Goal: Task Accomplishment & Management: Manage account settings

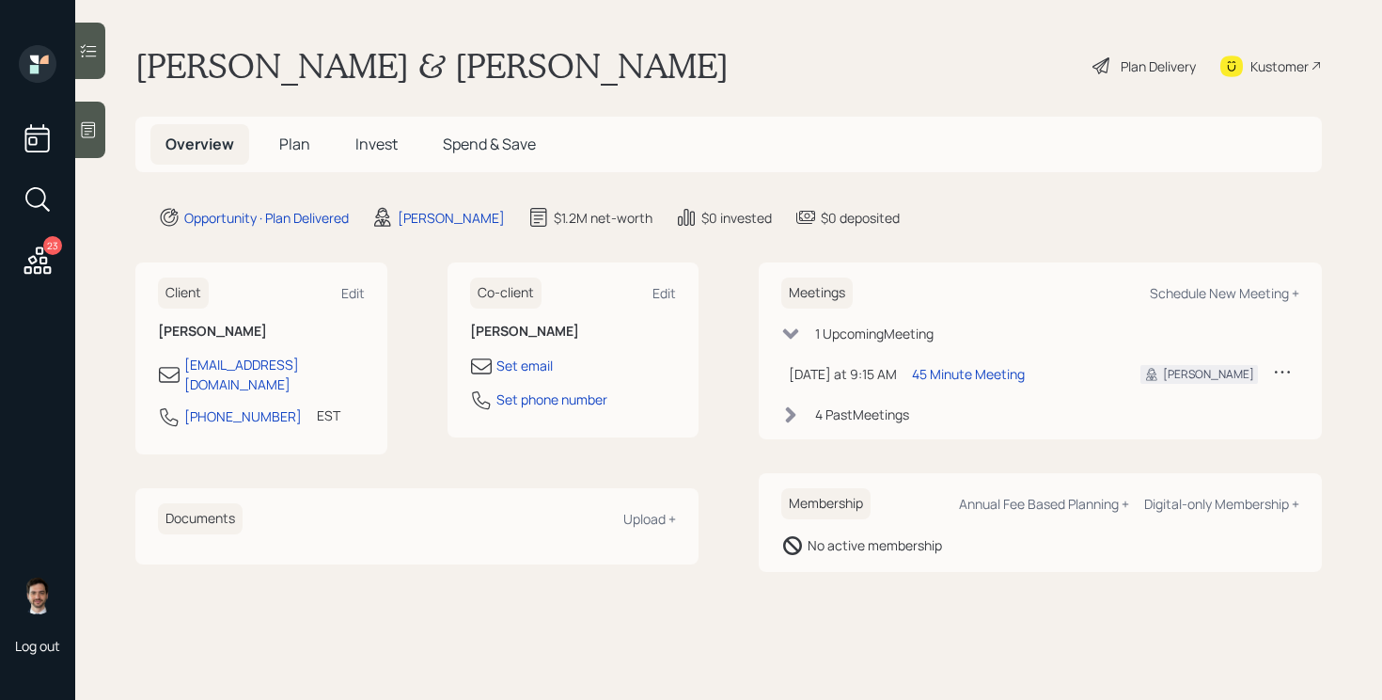
click at [294, 137] on span "Plan" at bounding box center [294, 144] width 31 height 21
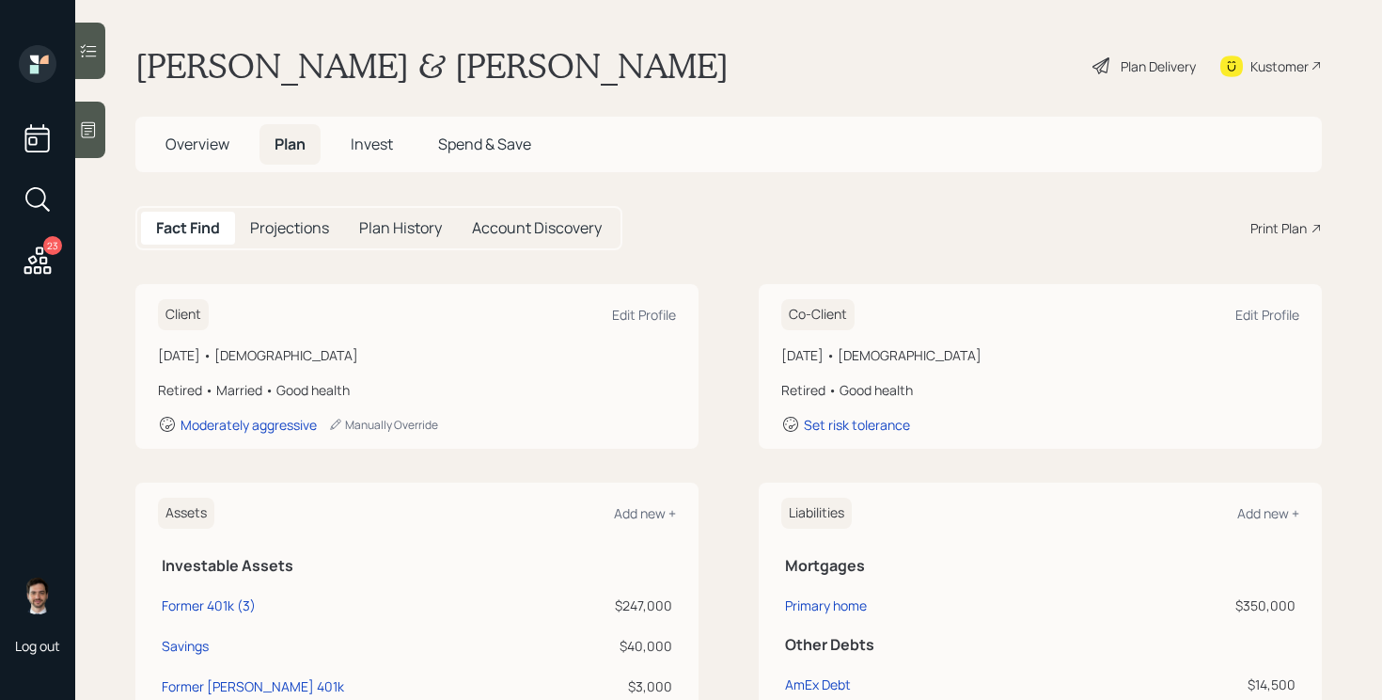
click at [38, 259] on icon at bounding box center [38, 261] width 34 height 34
click at [1116, 66] on div "Plan Delivery" at bounding box center [1144, 65] width 107 height 41
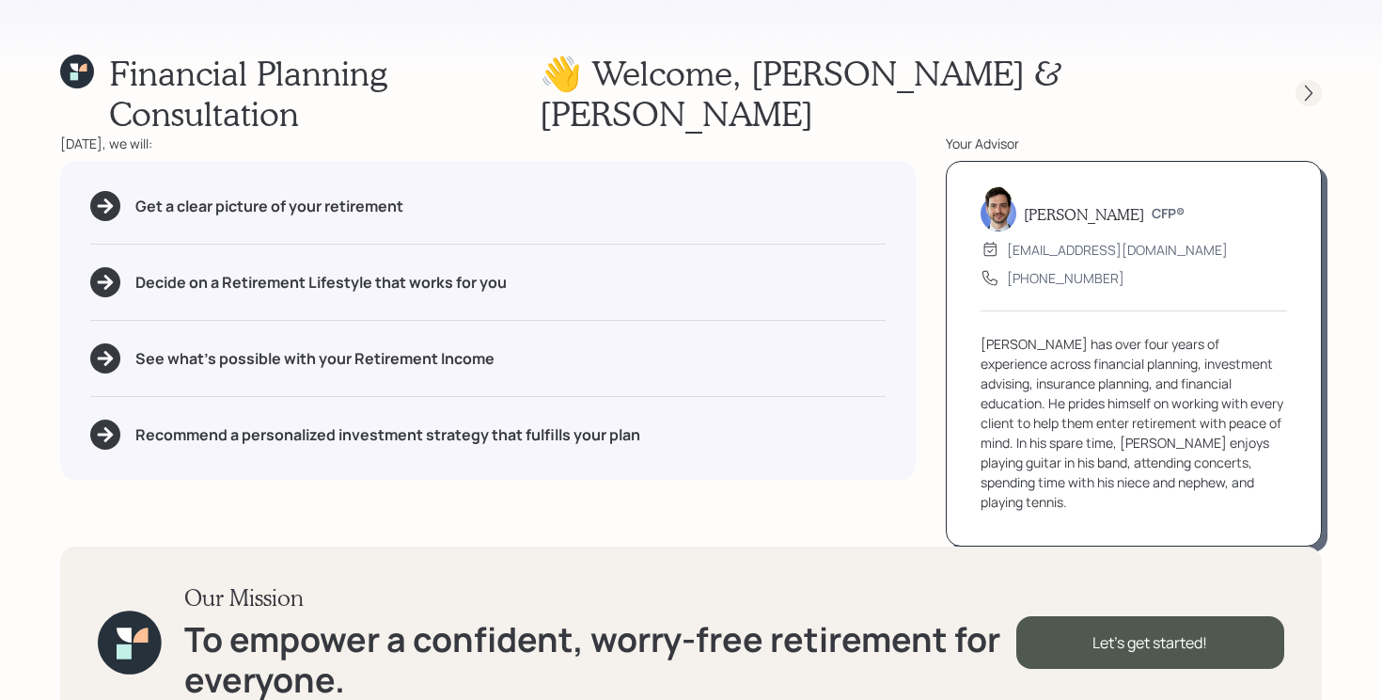
click at [1306, 80] on div at bounding box center [1309, 93] width 26 height 26
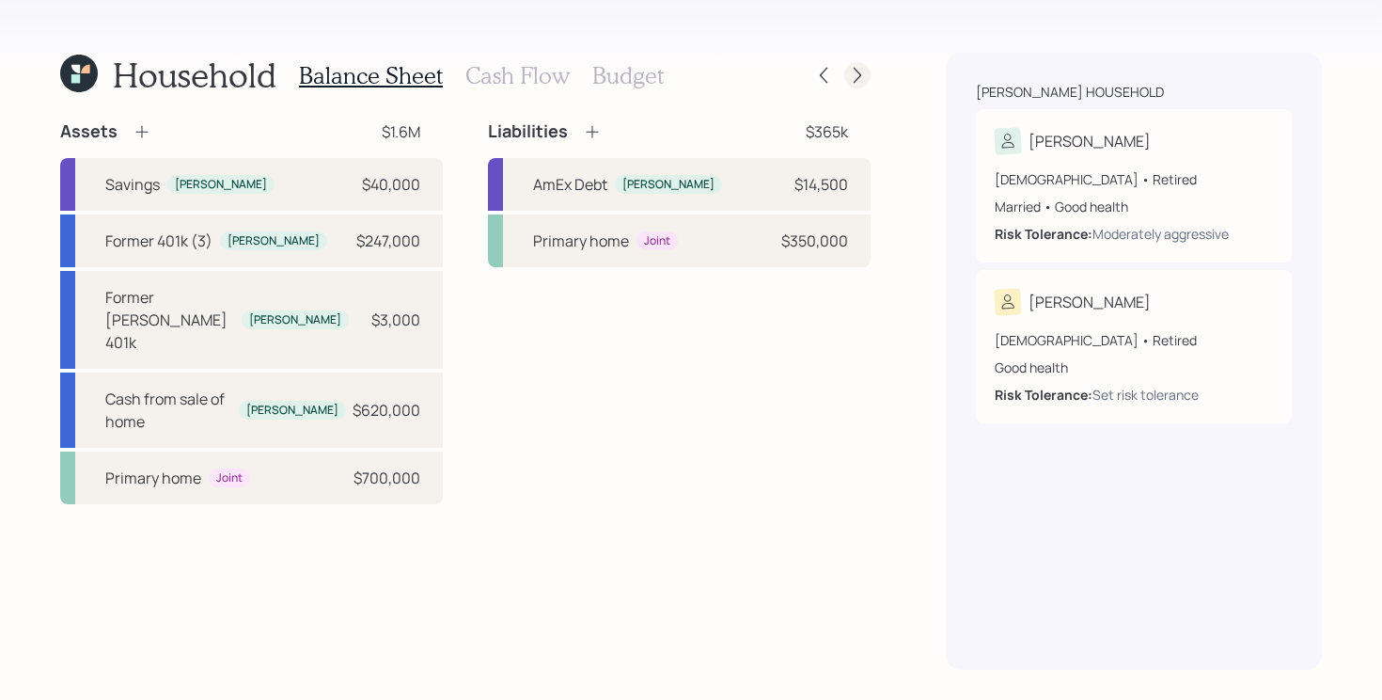
click at [851, 79] on icon at bounding box center [857, 75] width 19 height 19
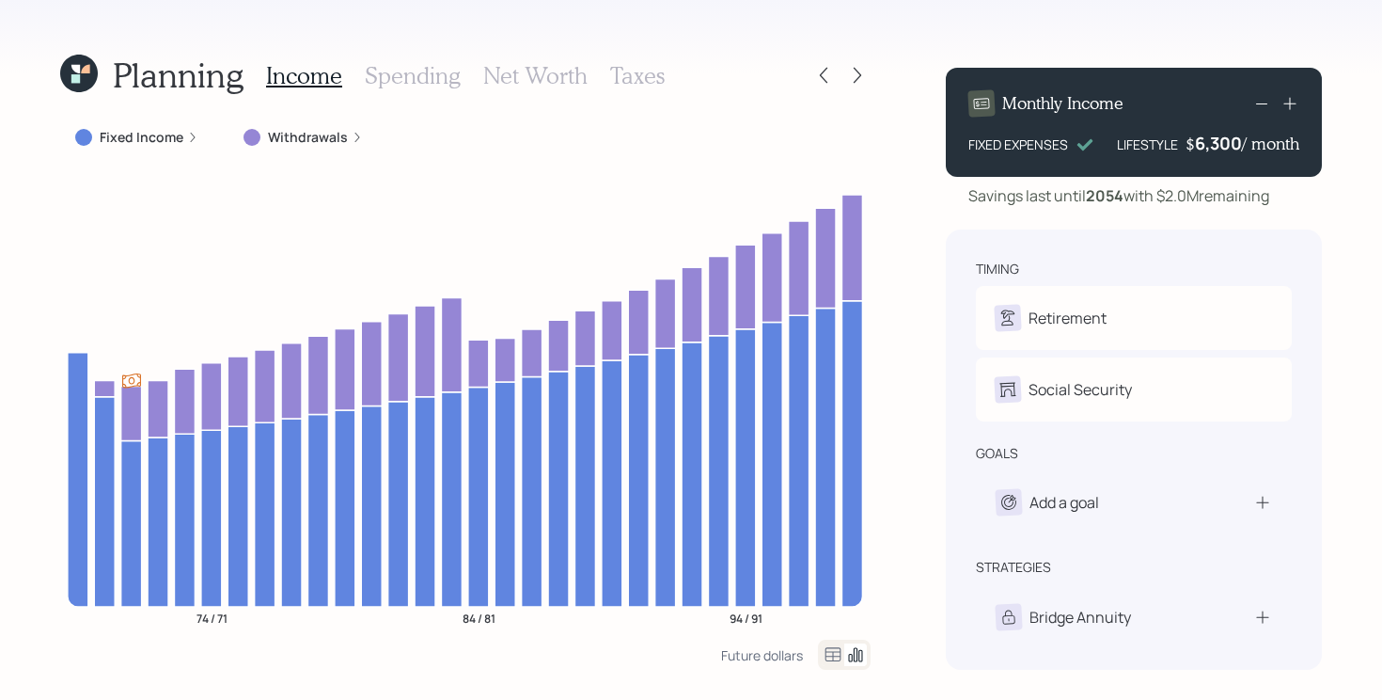
click at [851, 79] on icon at bounding box center [857, 75] width 19 height 19
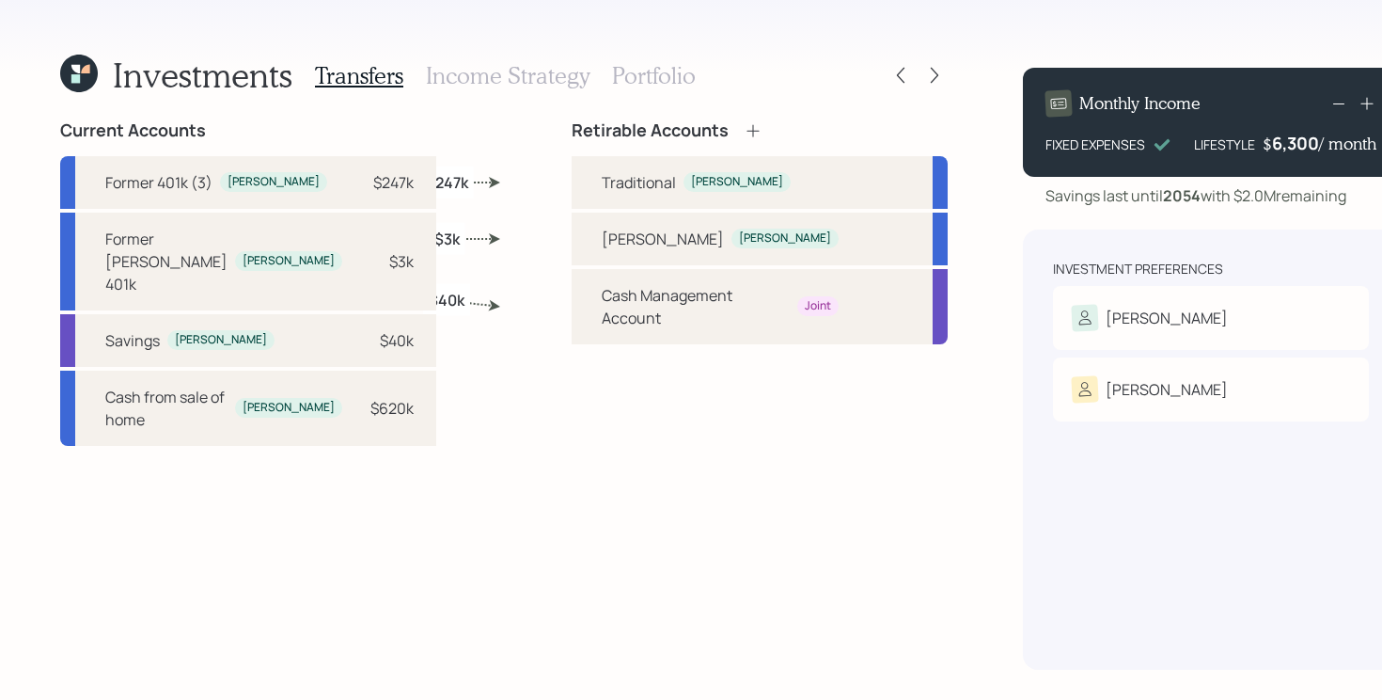
click at [83, 84] on icon at bounding box center [79, 74] width 38 height 38
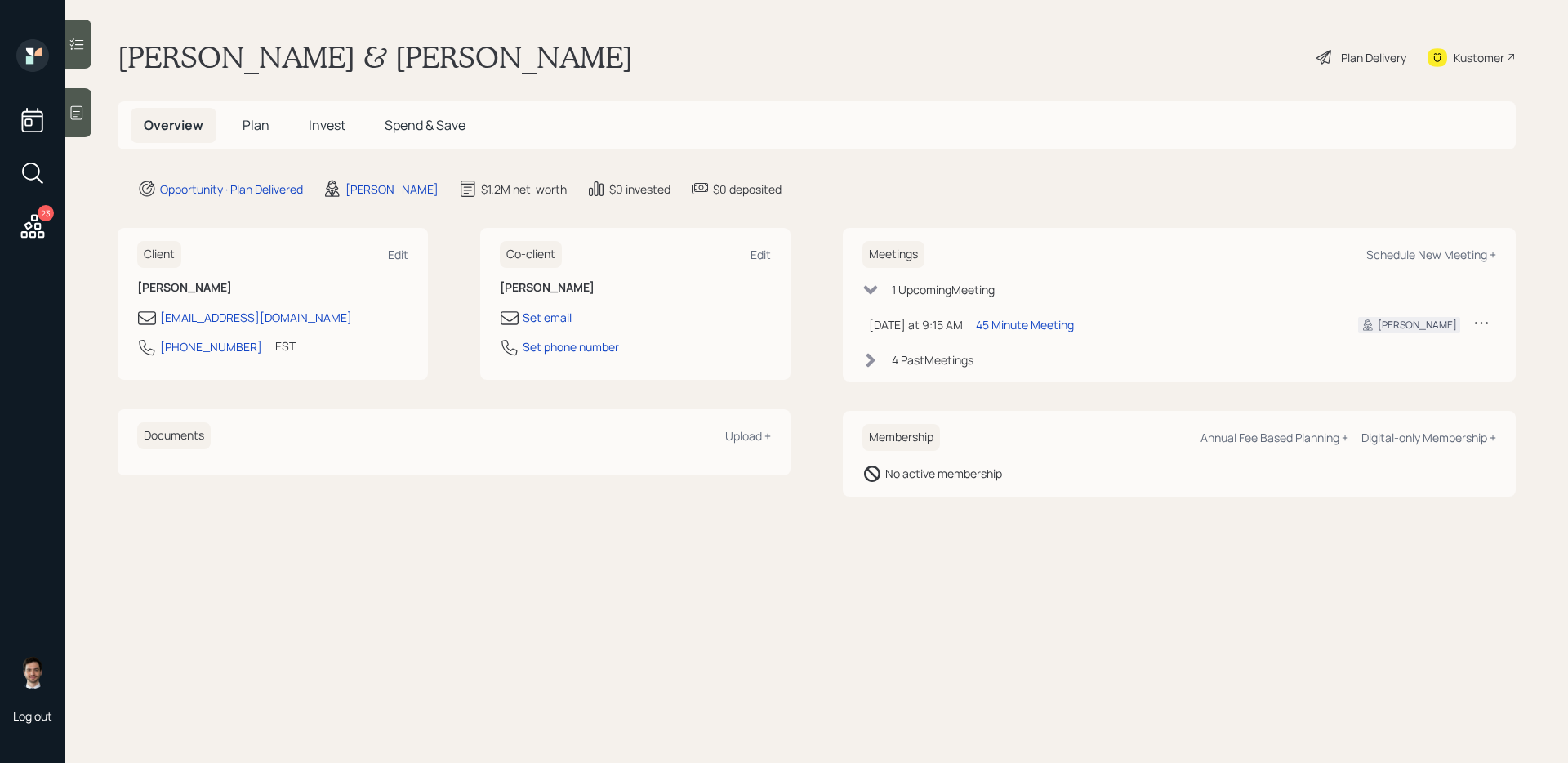
click at [1200, 52] on div "Plan Delivery" at bounding box center [1373, 57] width 65 height 17
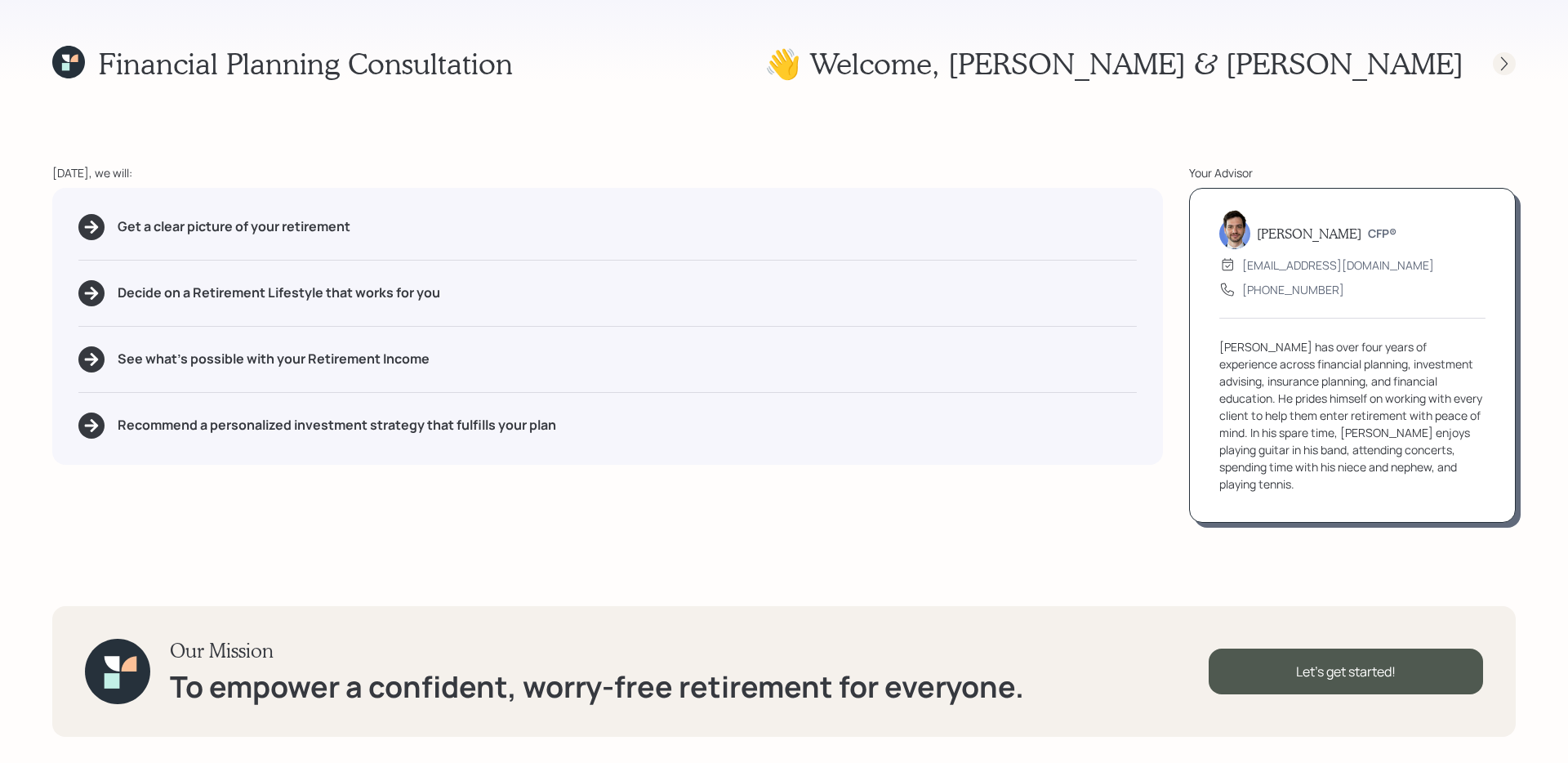
click at [1200, 65] on icon at bounding box center [1505, 63] width 17 height 17
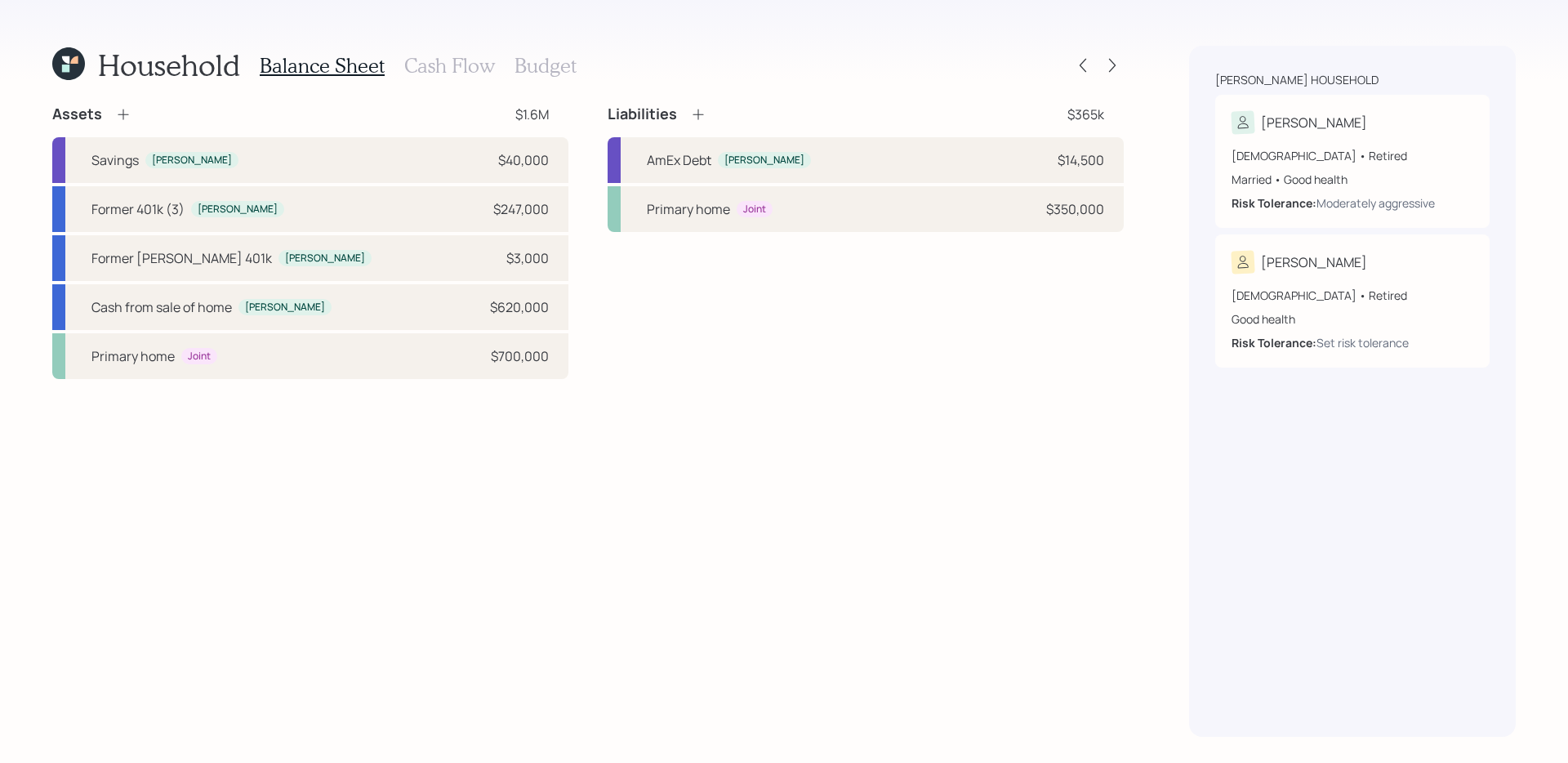
click at [440, 68] on h3 "Cash Flow" at bounding box center [449, 65] width 90 height 23
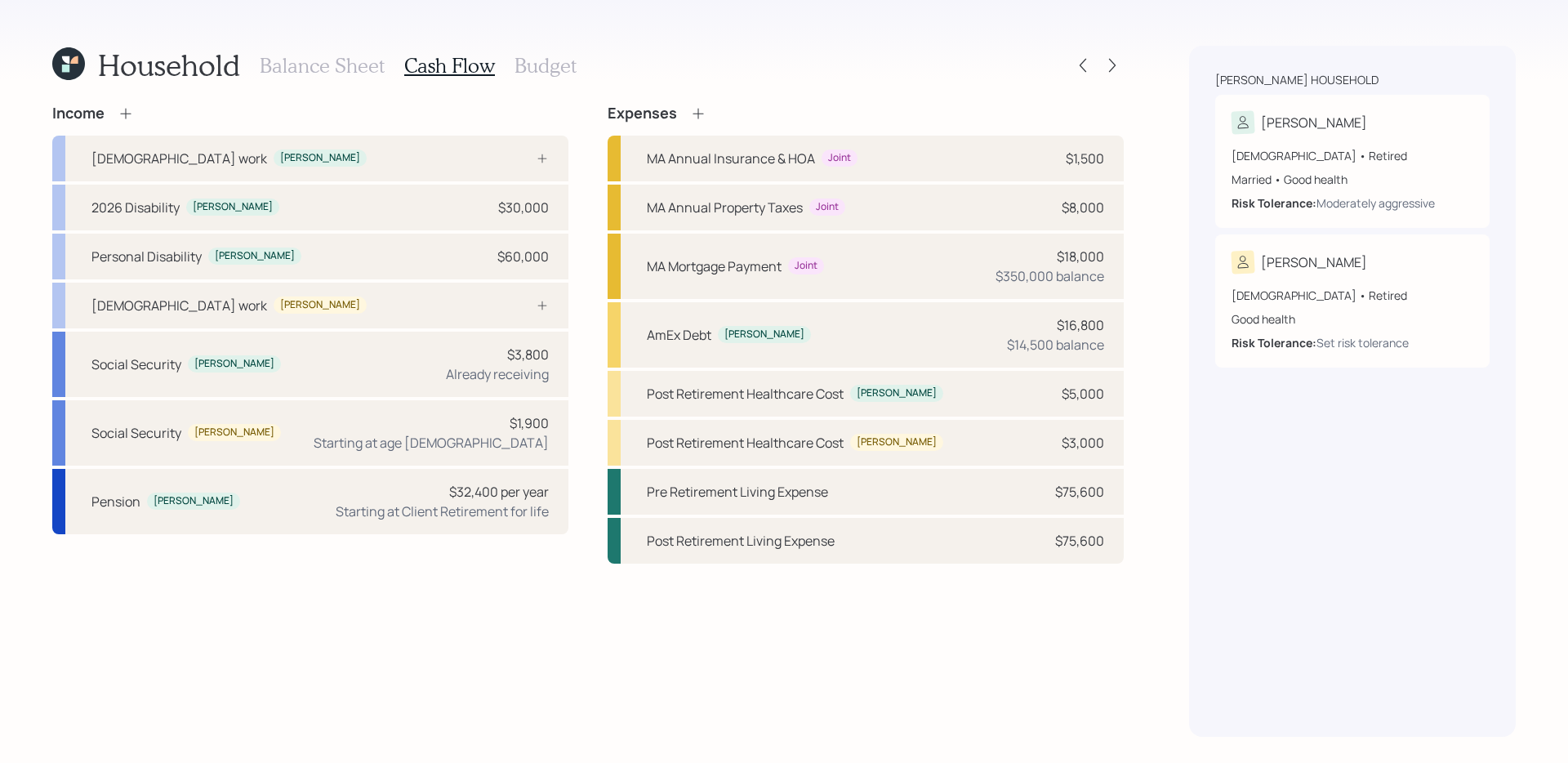
click at [342, 72] on h3 "Balance Sheet" at bounding box center [322, 65] width 125 height 23
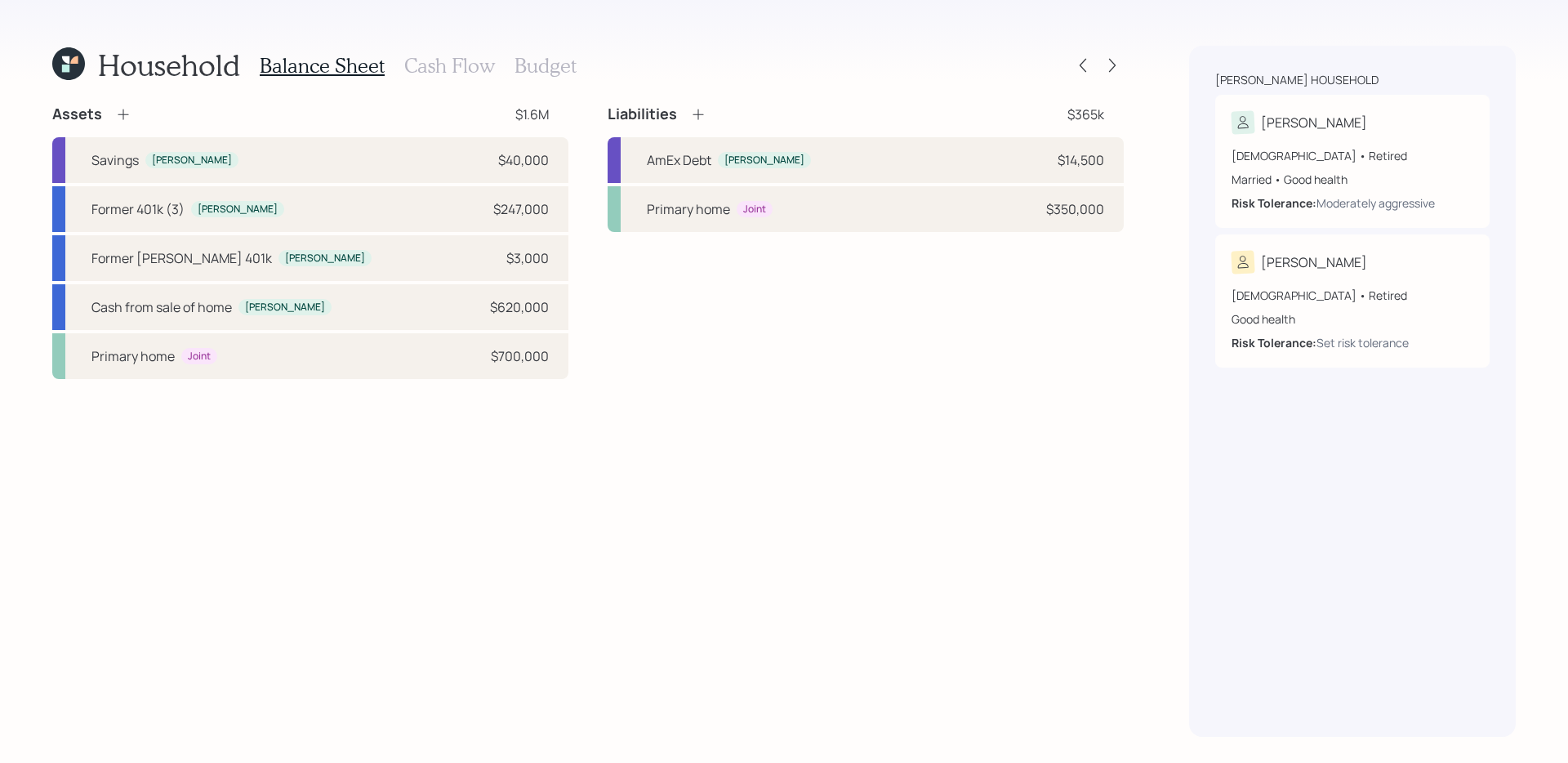
click at [460, 63] on h3 "Cash Flow" at bounding box center [449, 65] width 90 height 23
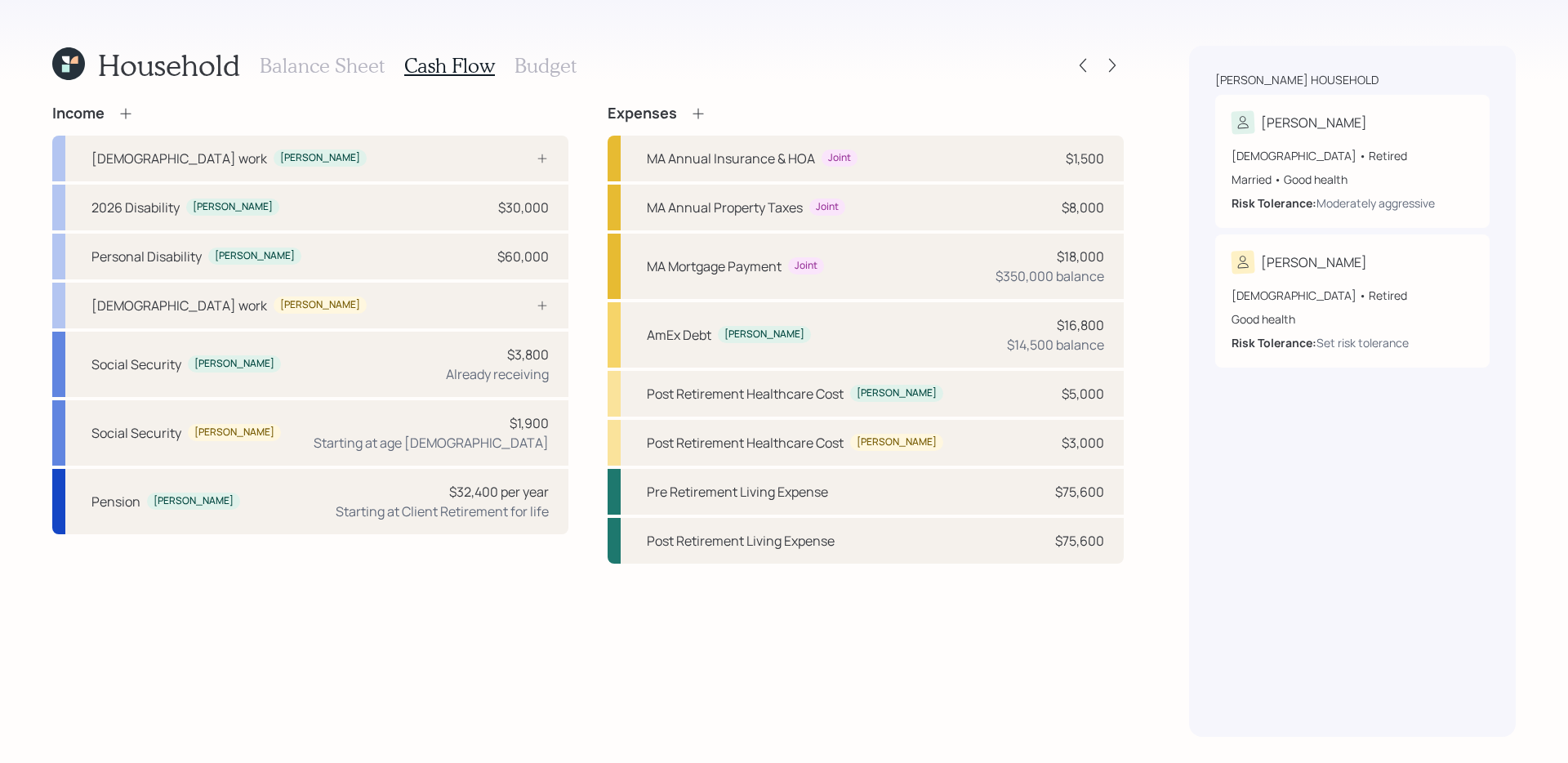
click at [552, 58] on h3 "Budget" at bounding box center [545, 65] width 62 height 23
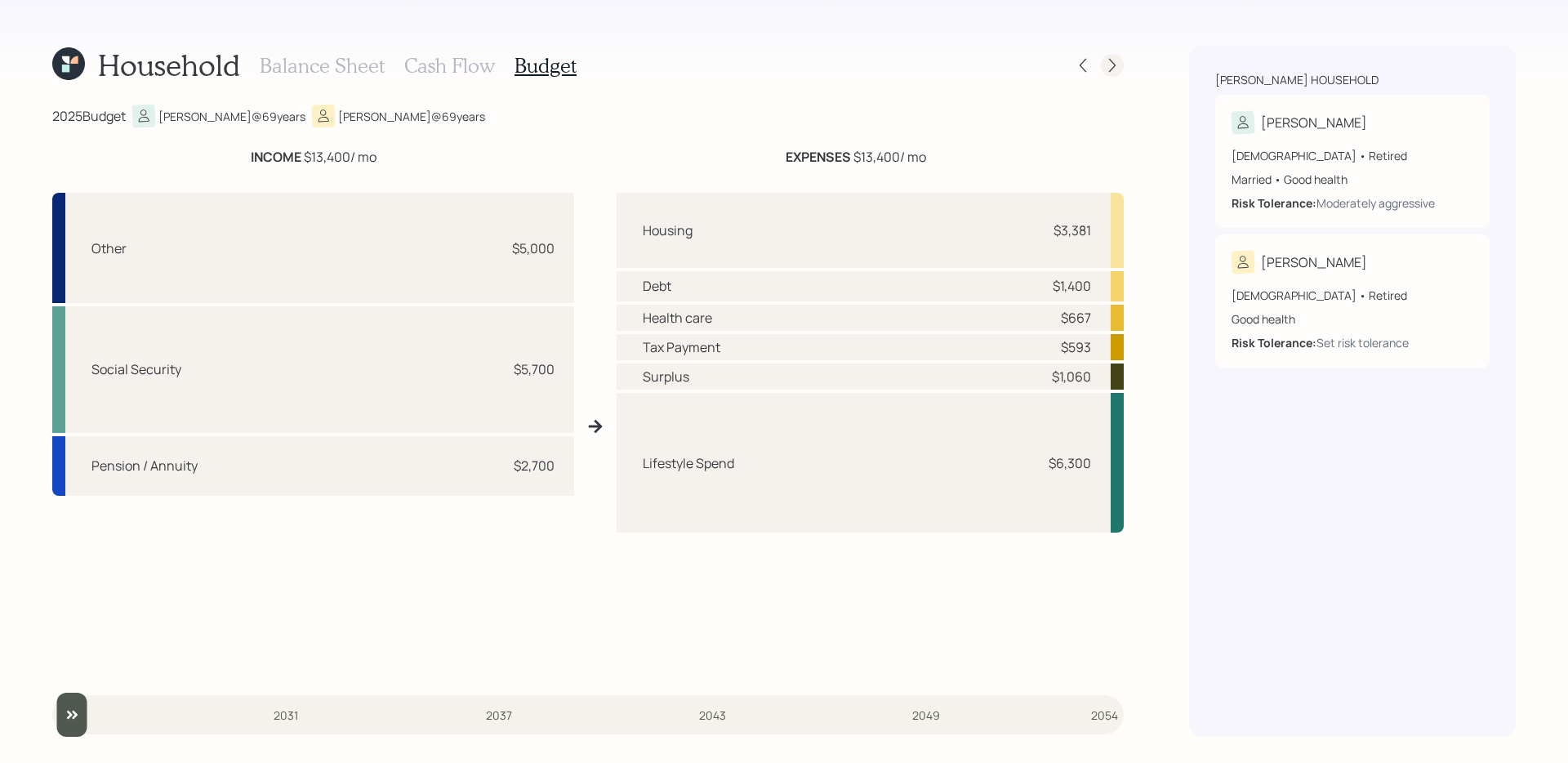
click at [1114, 60] on icon at bounding box center [1112, 65] width 17 height 17
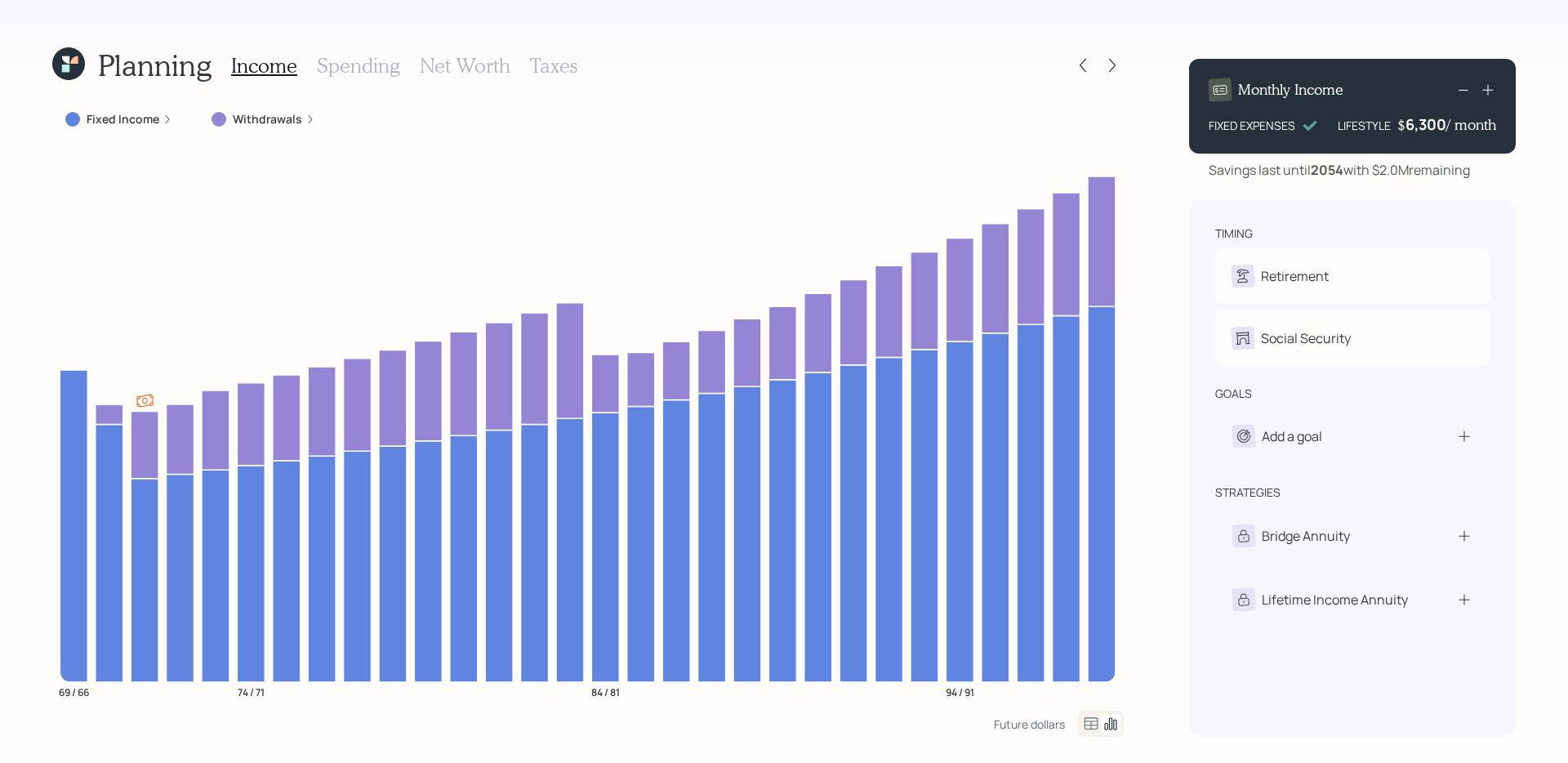
click at [29, 379] on div "Planning Income Spending Net Worth Taxes Fixed Income Withdrawals 69 / 66 74 / …" at bounding box center [784, 382] width 1568 height 763
click at [288, 119] on label "Withdrawals" at bounding box center [268, 119] width 69 height 17
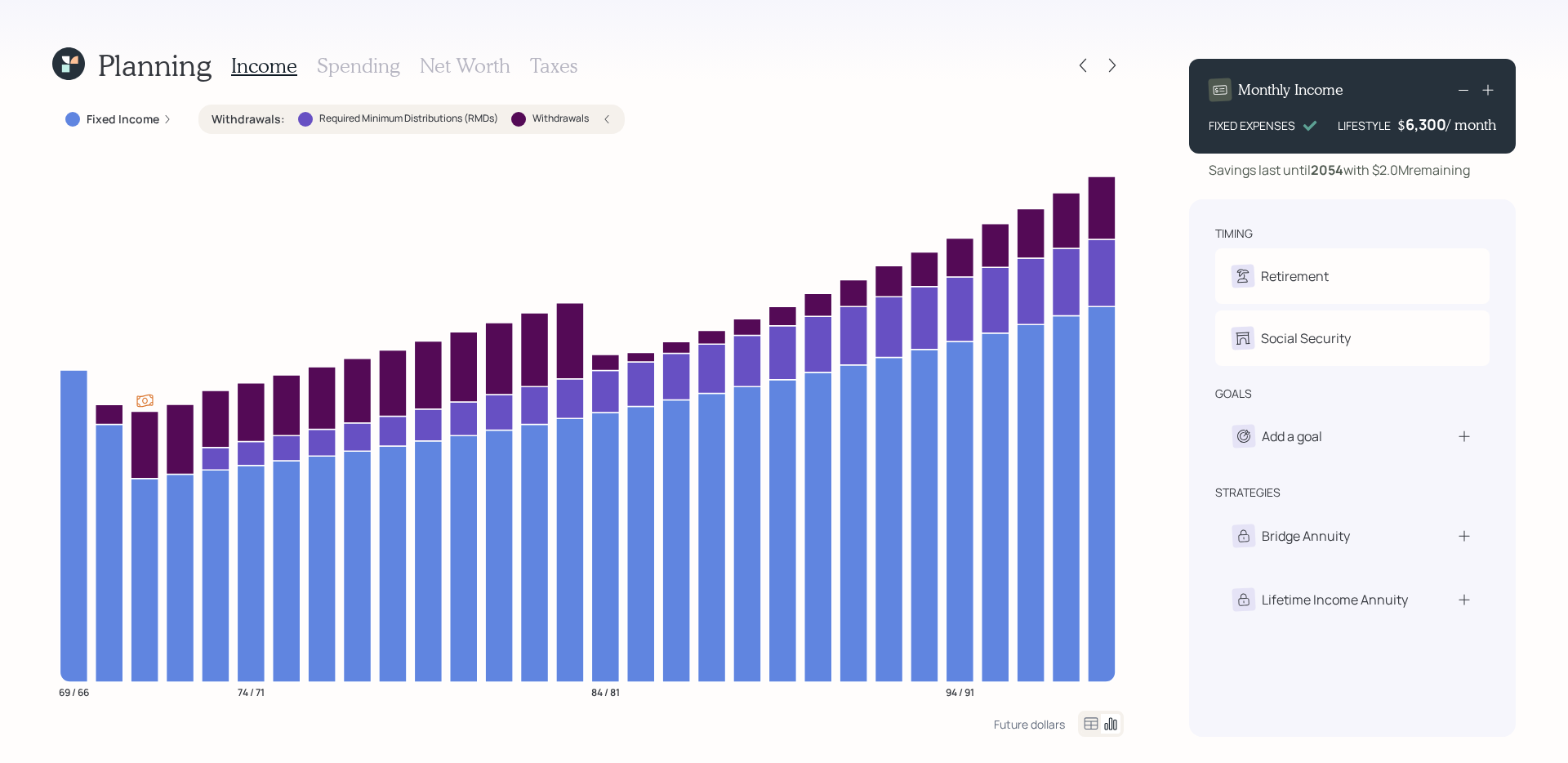
click at [288, 119] on div "Withdrawals : Required Minimum Distributions (RMDs) Withdrawals" at bounding box center [412, 119] width 400 height 17
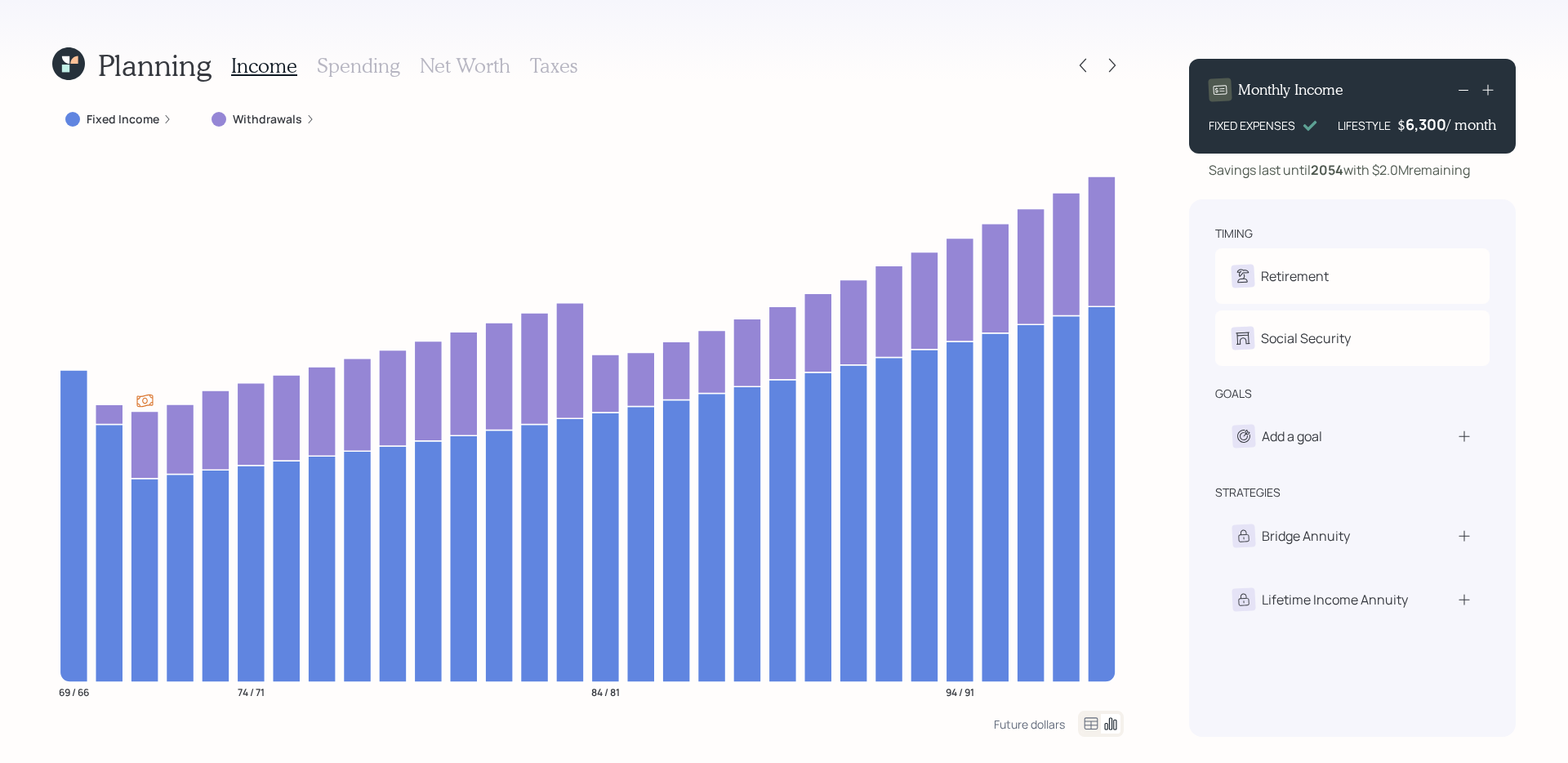
drag, startPoint x: 1376, startPoint y: 175, endPoint x: 1484, endPoint y: 176, distance: 108.0
click at [1200, 176] on div "Savings last until [DATE] with $2.0M remaining" at bounding box center [1353, 169] width 327 height 20
click at [1157, 427] on div "Planning Income Spending Net Worth Taxes Fixed Income Withdrawals 69 / 66 74 / …" at bounding box center [784, 382] width 1568 height 763
click at [1200, 124] on div "6300" at bounding box center [1426, 124] width 41 height 20
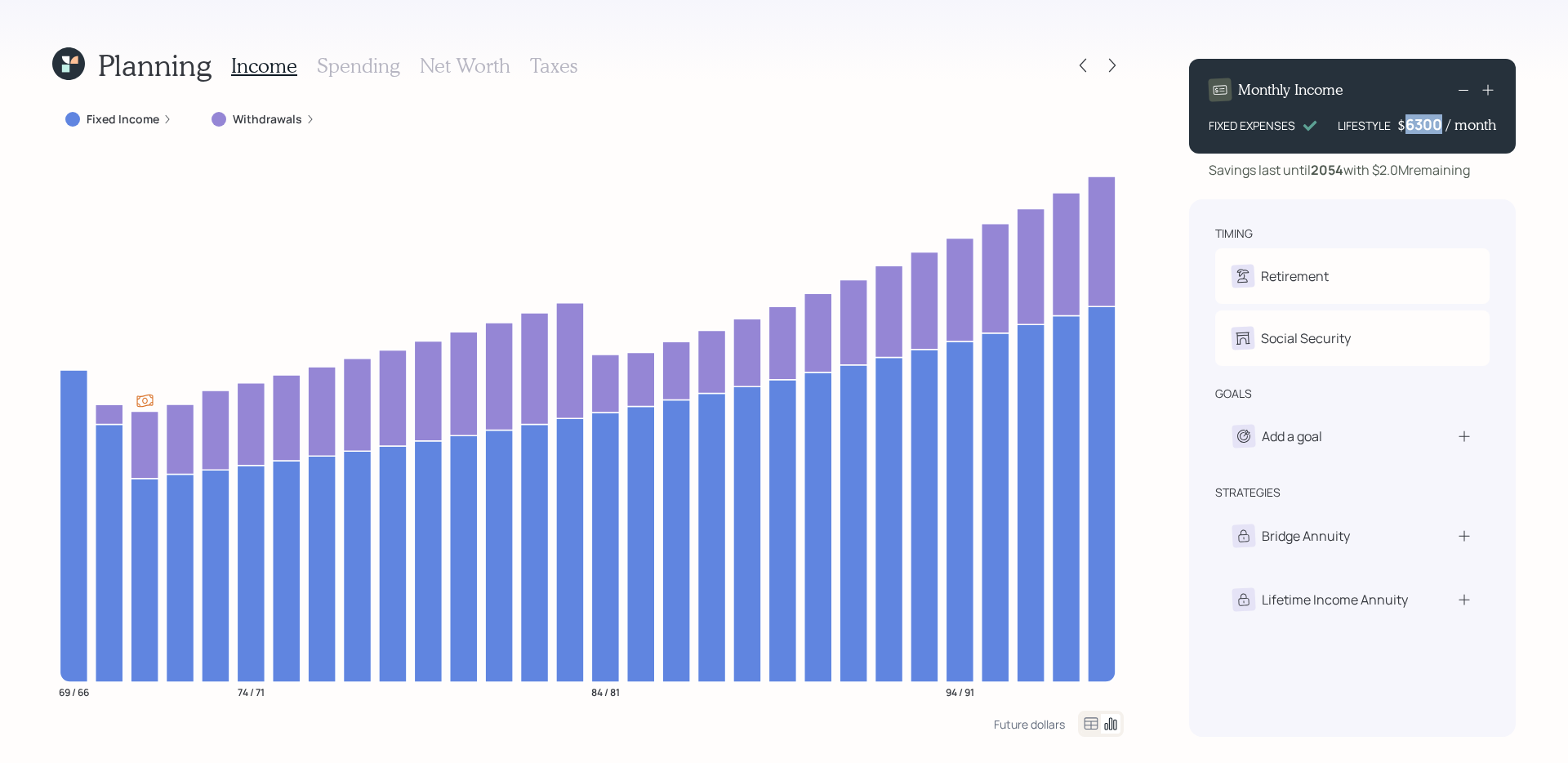
click at [1200, 124] on div "6300" at bounding box center [1426, 124] width 41 height 20
click at [1161, 156] on div "Planning Income Spending Net Worth Taxes Fixed Income Withdrawals 69 / 66 74 / …" at bounding box center [784, 382] width 1568 height 763
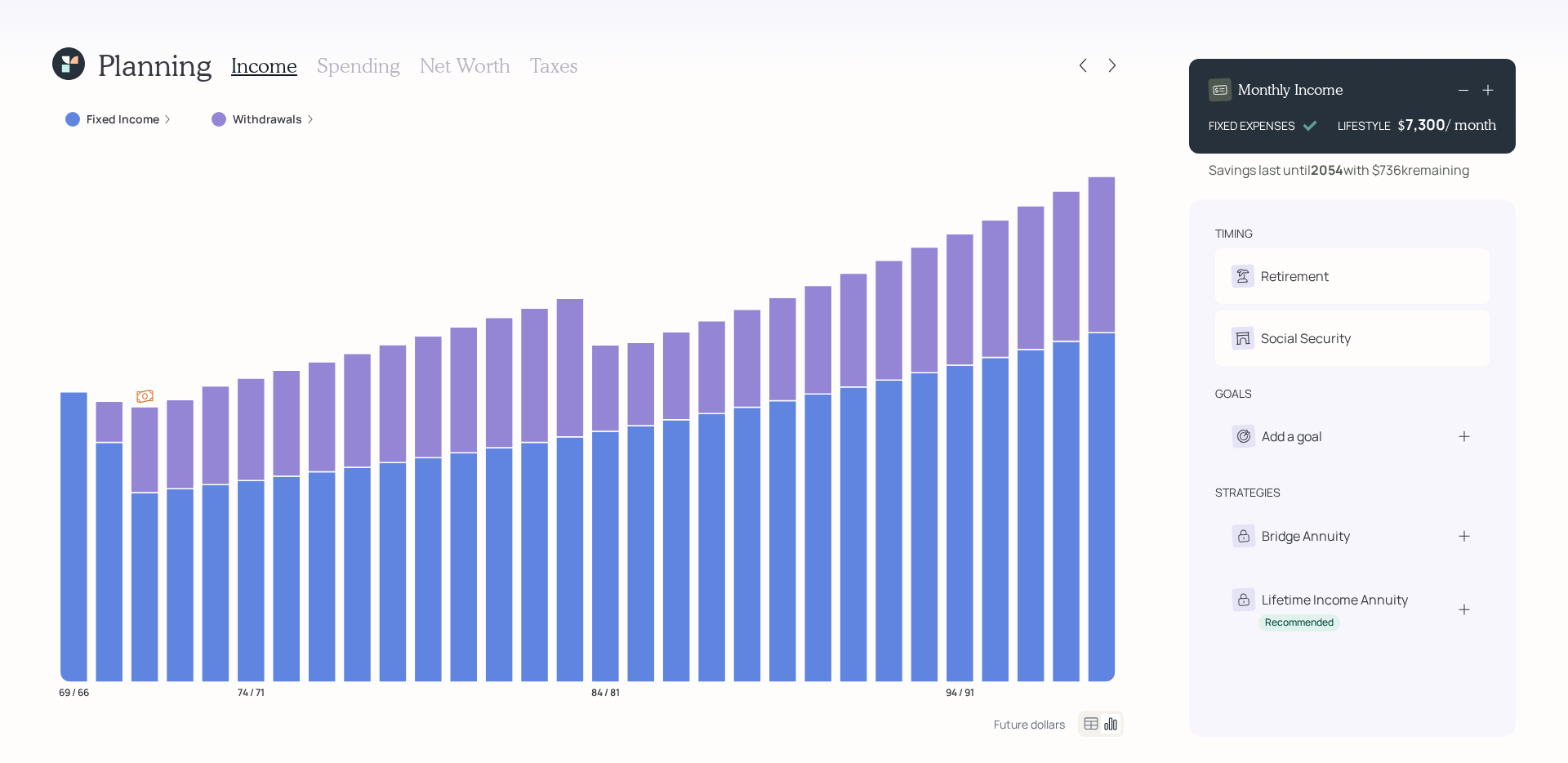
click at [1200, 128] on div "7,300" at bounding box center [1426, 124] width 41 height 20
click at [1200, 128] on div "7300" at bounding box center [1426, 124] width 41 height 20
click at [1200, 222] on div "Planning Income Spending Net Worth Taxes Fixed Income Withdrawals 69 / 66 74 / …" at bounding box center [784, 382] width 1568 height 763
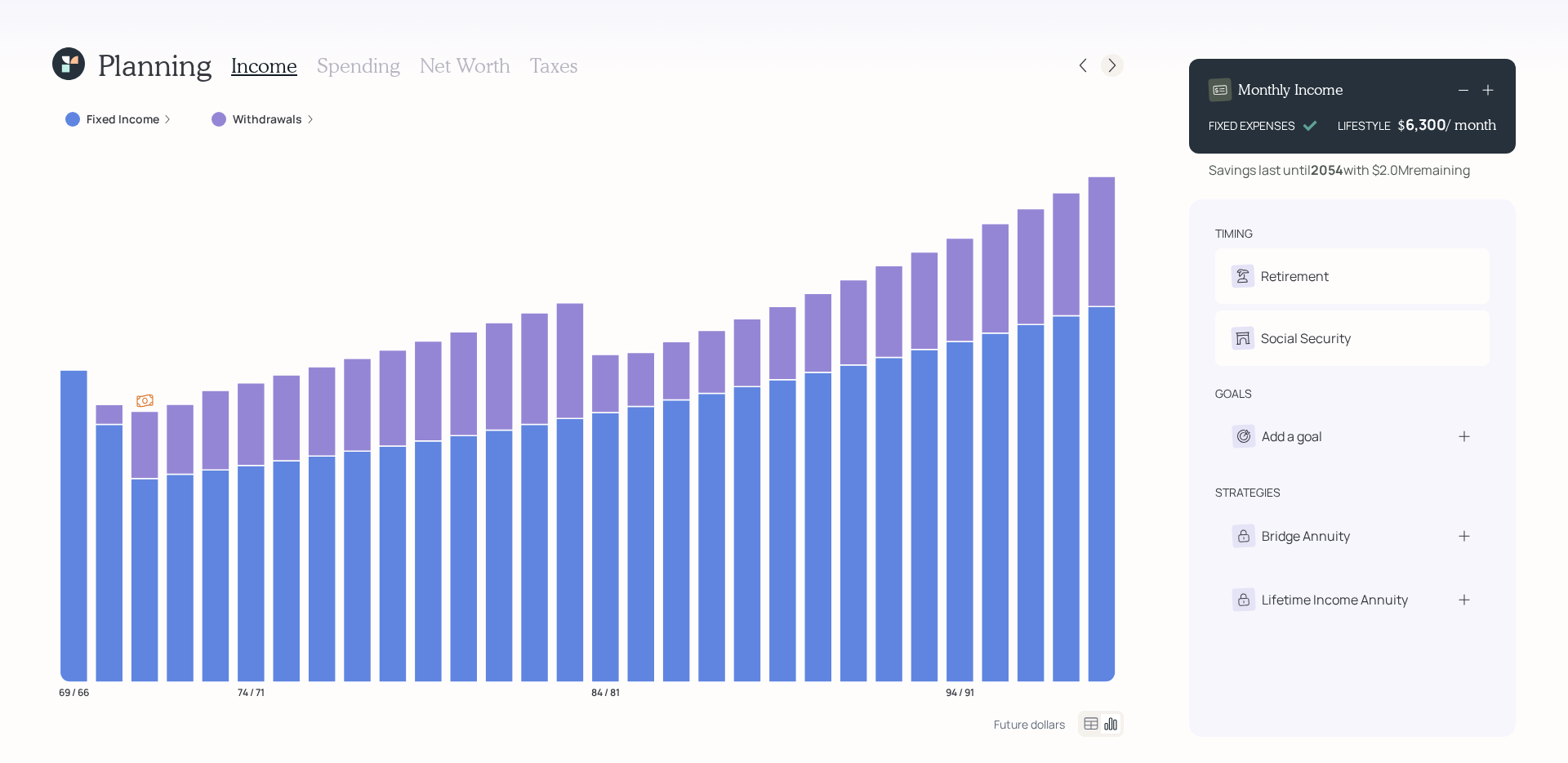
click at [1122, 65] on div at bounding box center [1112, 65] width 23 height 23
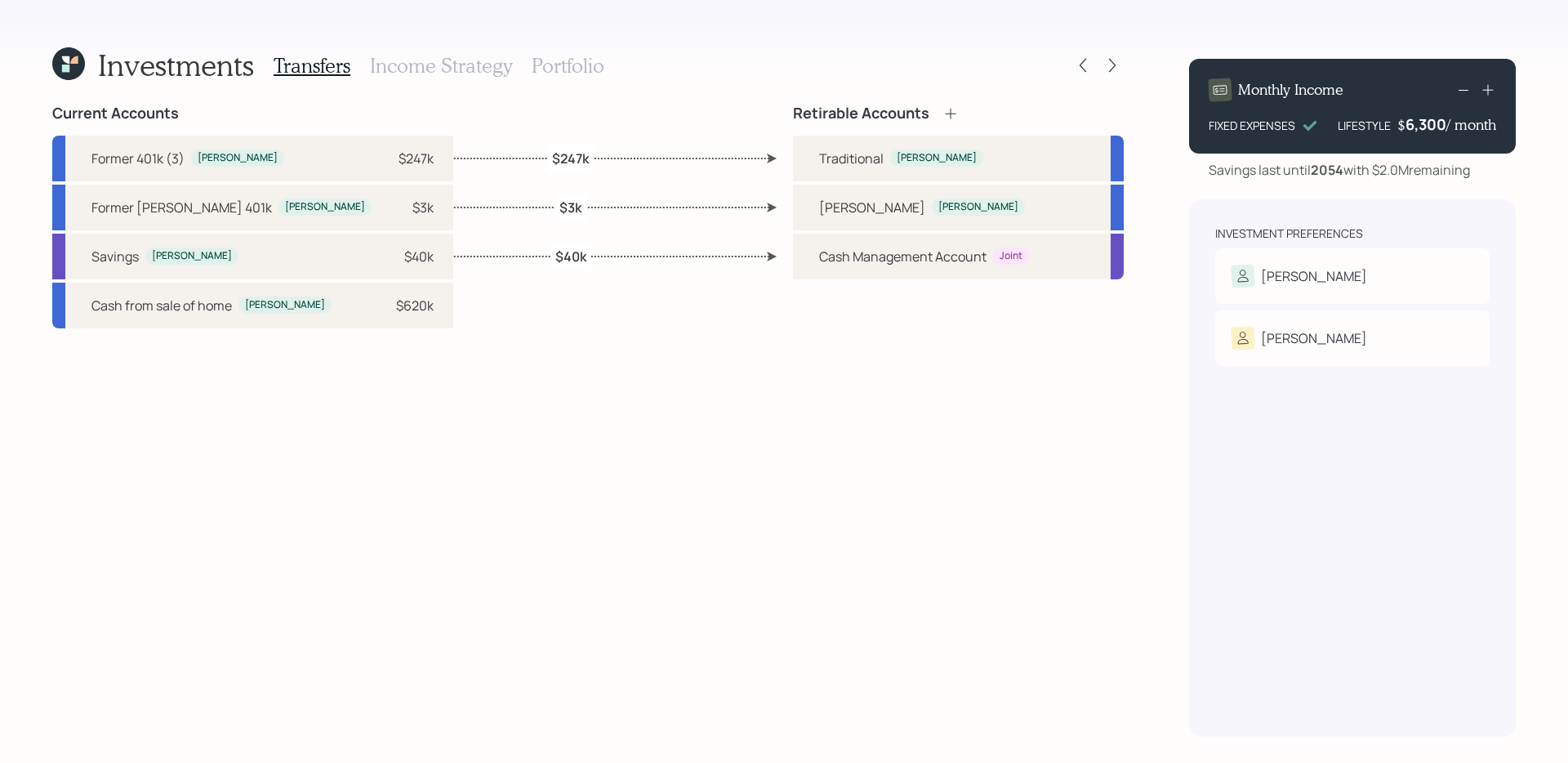
click at [466, 77] on div "Transfers Income Strategy Portfolio" at bounding box center [439, 65] width 331 height 39
click at [458, 73] on h3 "Income Strategy" at bounding box center [441, 65] width 142 height 23
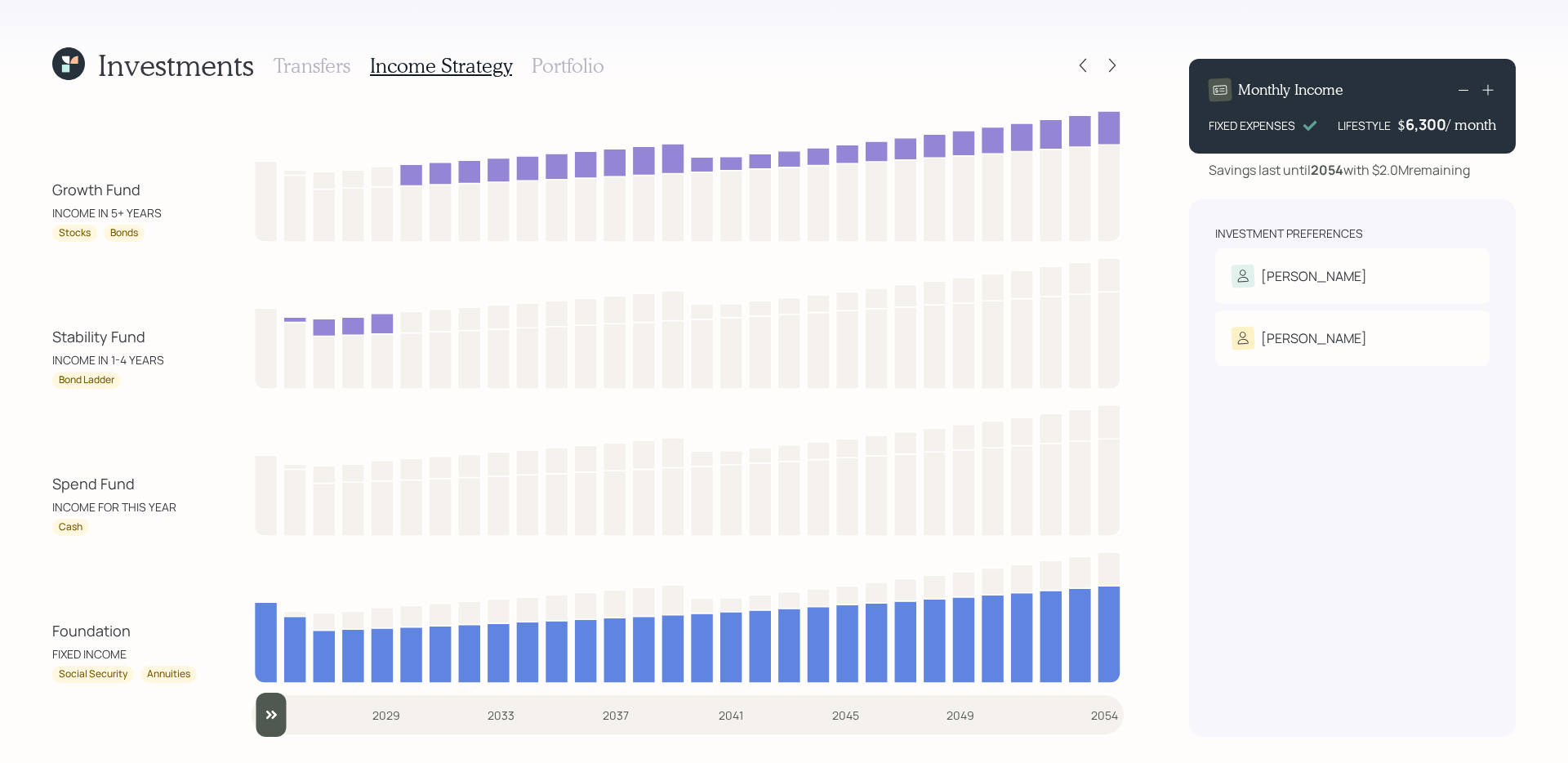
click at [89, 487] on div "Spend Fund" at bounding box center [93, 483] width 83 height 22
click at [115, 335] on div "Stability Fund" at bounding box center [98, 336] width 93 height 22
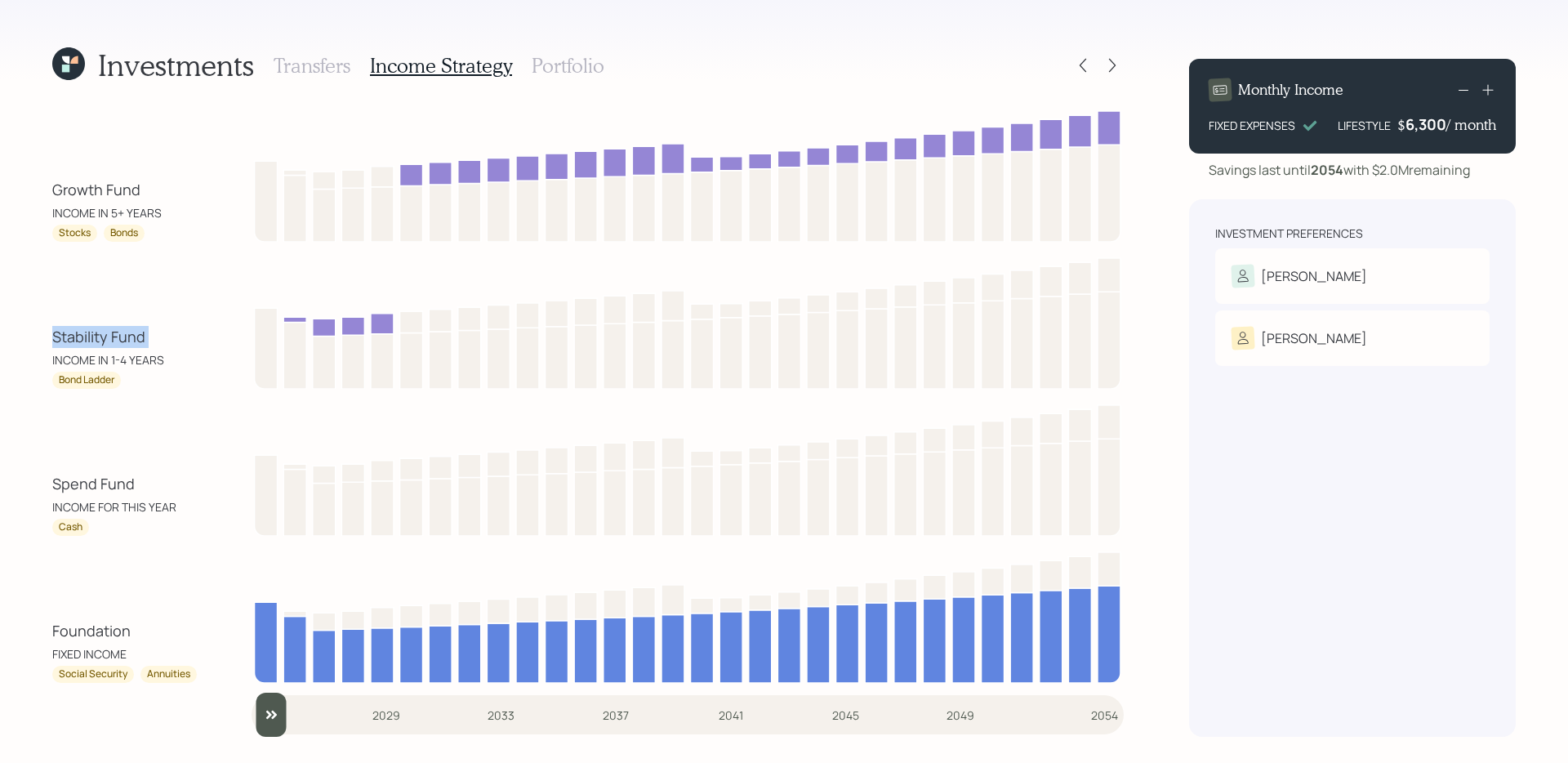
click at [115, 335] on div "Stability Fund" at bounding box center [98, 336] width 93 height 22
click at [109, 479] on div "Spend Fund" at bounding box center [93, 483] width 83 height 22
click at [98, 341] on div "Stability Fund" at bounding box center [98, 336] width 93 height 22
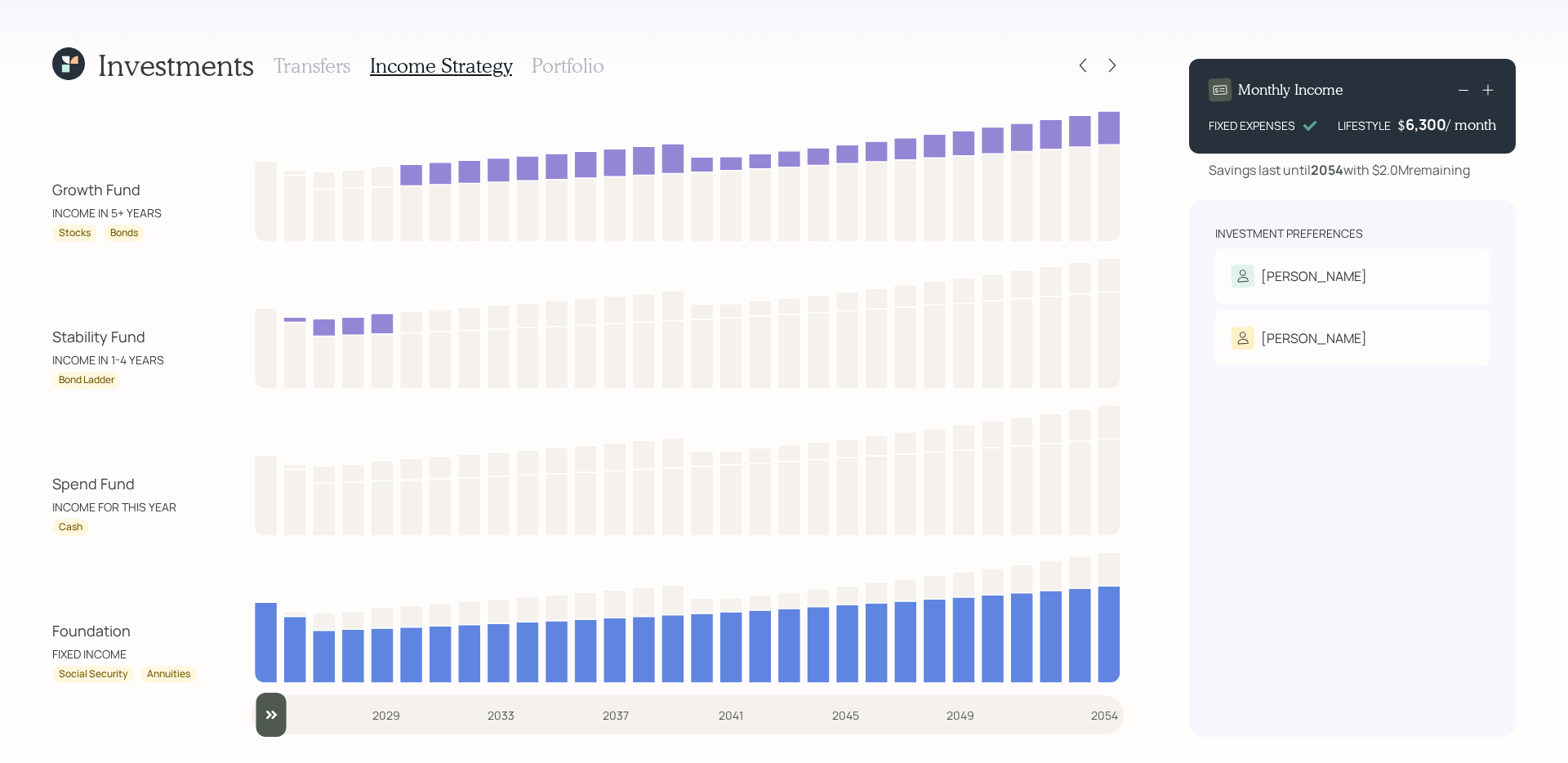
click at [98, 341] on div "Stability Fund" at bounding box center [98, 336] width 93 height 22
click at [76, 343] on div "Stability Fund" at bounding box center [98, 336] width 93 height 22
click at [554, 57] on h3 "Portfolio" at bounding box center [568, 65] width 73 height 23
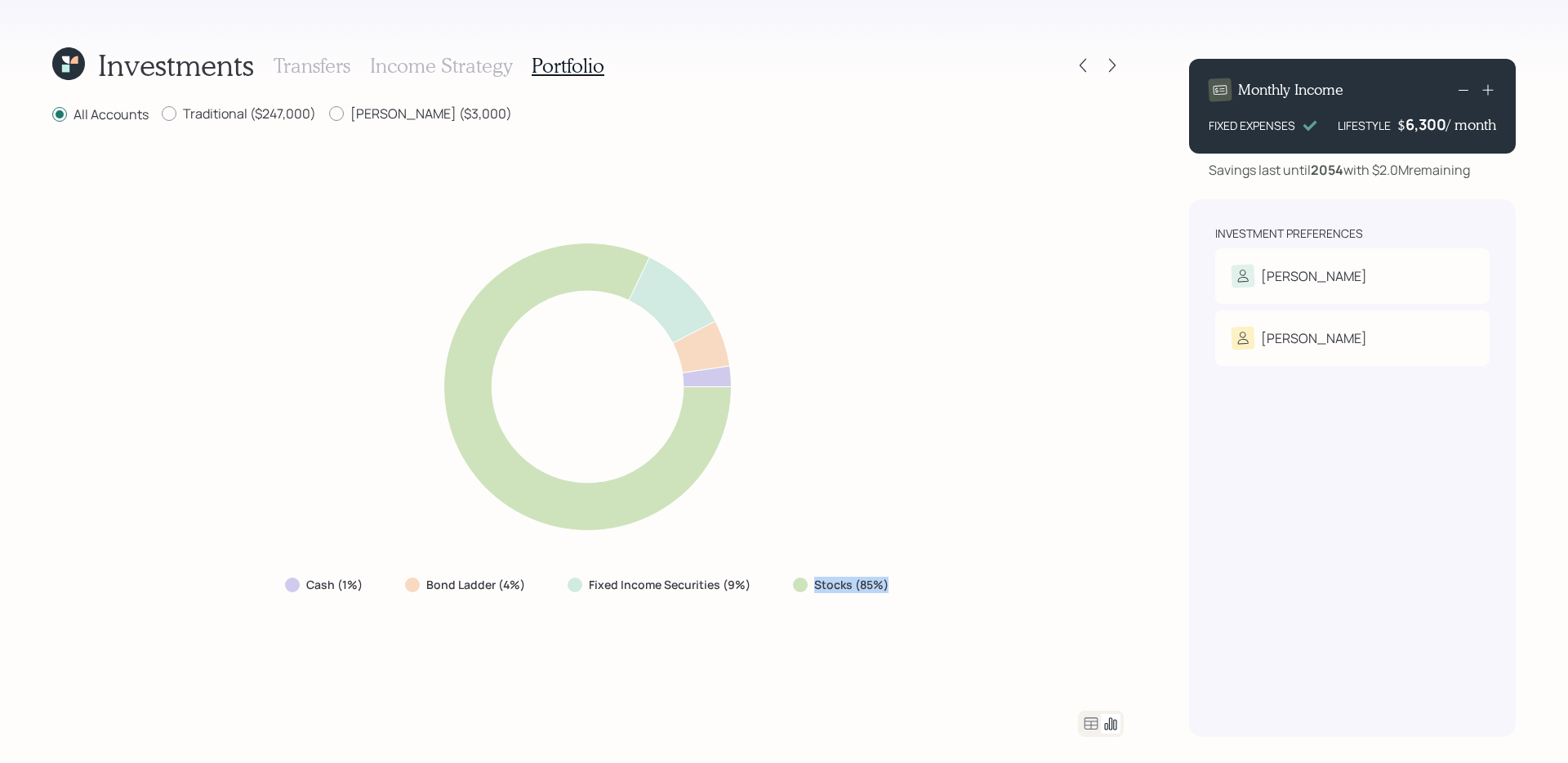
drag, startPoint x: 781, startPoint y: 587, endPoint x: 902, endPoint y: 581, distance: 121.1
click at [902, 581] on div "Stocks (85%)" at bounding box center [843, 585] width 125 height 30
click at [764, 607] on div "Cash (1%) Bond Ladder (4%) Fixed Income Securities (9%) Stocks (85%)" at bounding box center [588, 417] width 1072 height 547
drag, startPoint x: 752, startPoint y: 582, endPoint x: 408, endPoint y: 577, distance: 344.0
click at [408, 577] on div "Cash (1%) Bond Ladder (4%) Fixed Income Securities (9%) Stocks (85%)" at bounding box center [588, 585] width 633 height 30
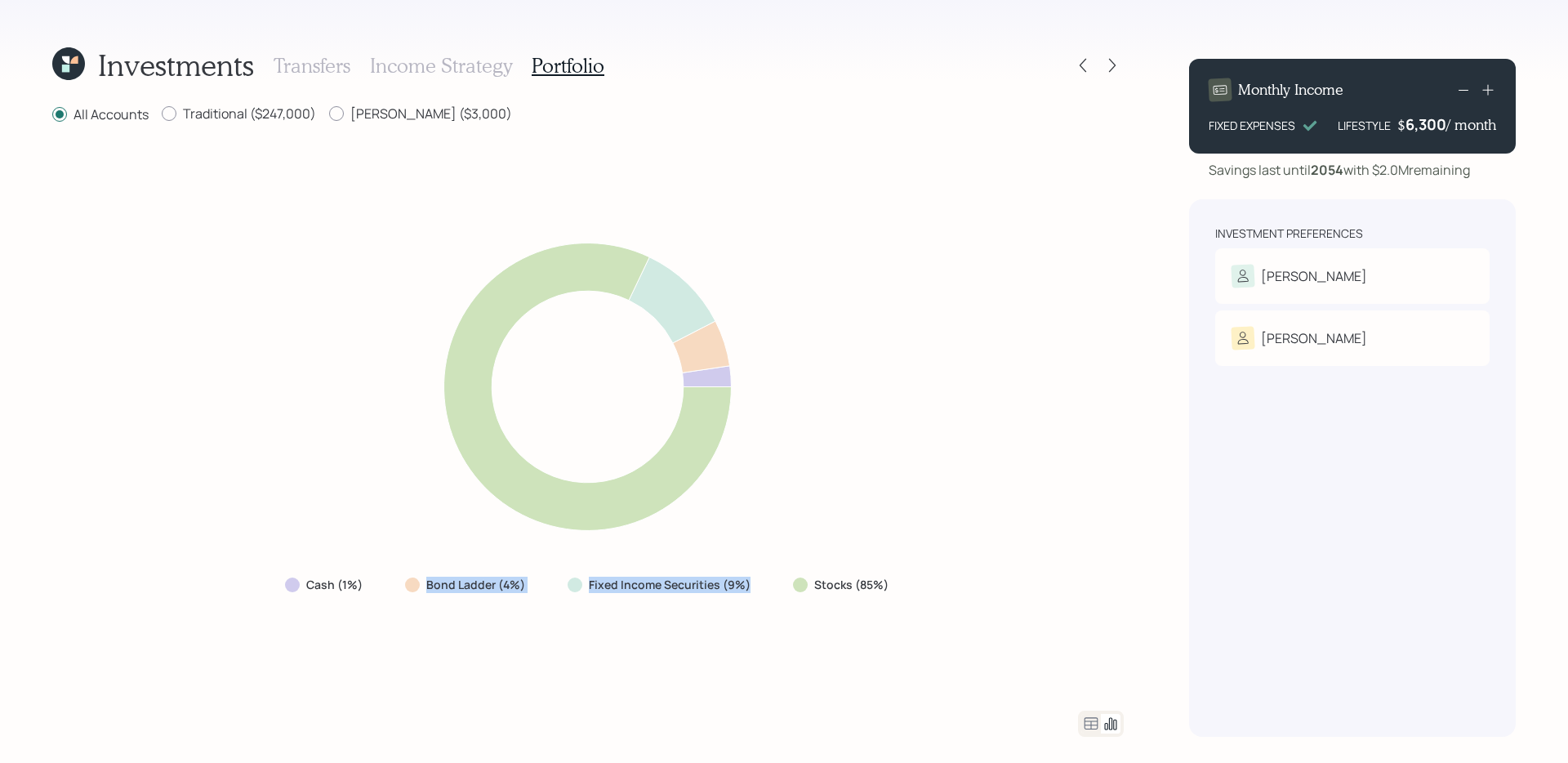
click at [295, 583] on div at bounding box center [292, 585] width 15 height 15
click at [309, 583] on label "Cash (1%)" at bounding box center [334, 585] width 56 height 17
click at [753, 587] on div "Fixed Income Securities (9%)" at bounding box center [660, 585] width 212 height 30
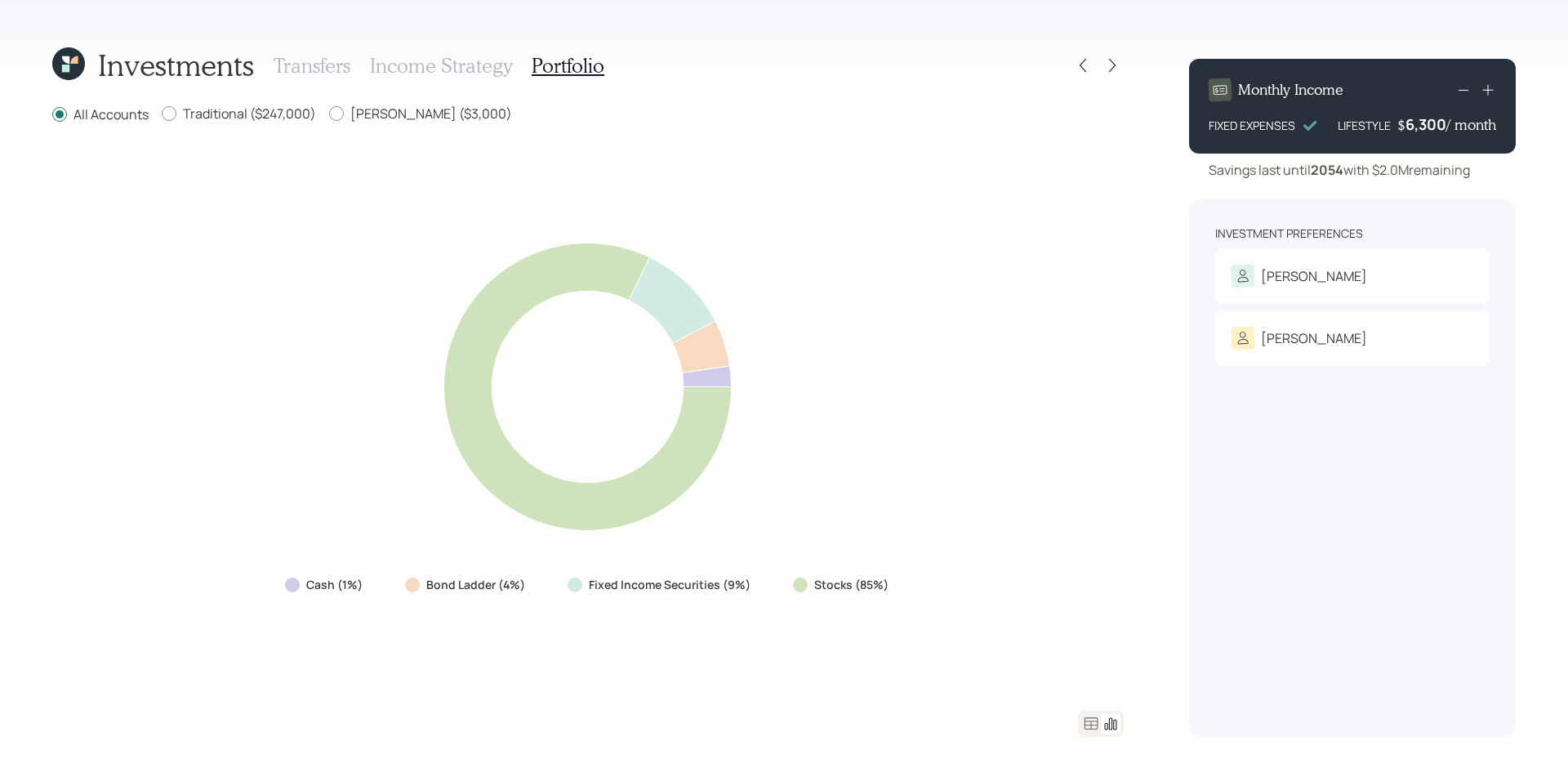
click at [1100, 607] on div "Cash (1%) Bond Ladder (4%) Fixed Income Securities (9%) Stocks (85%)" at bounding box center [588, 417] width 1072 height 547
click at [1088, 607] on icon at bounding box center [1091, 724] width 20 height 20
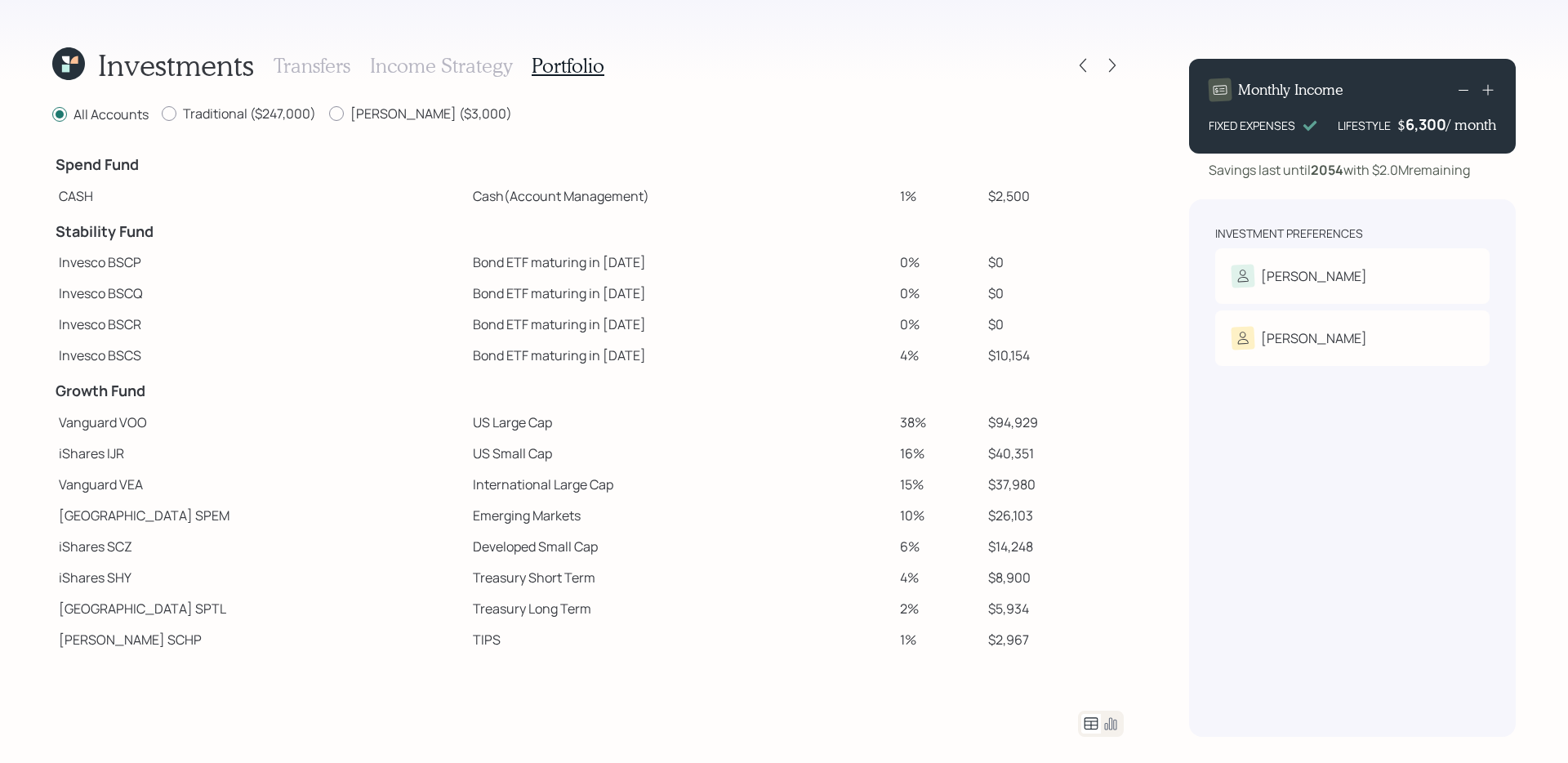
scroll to position [52, 0]
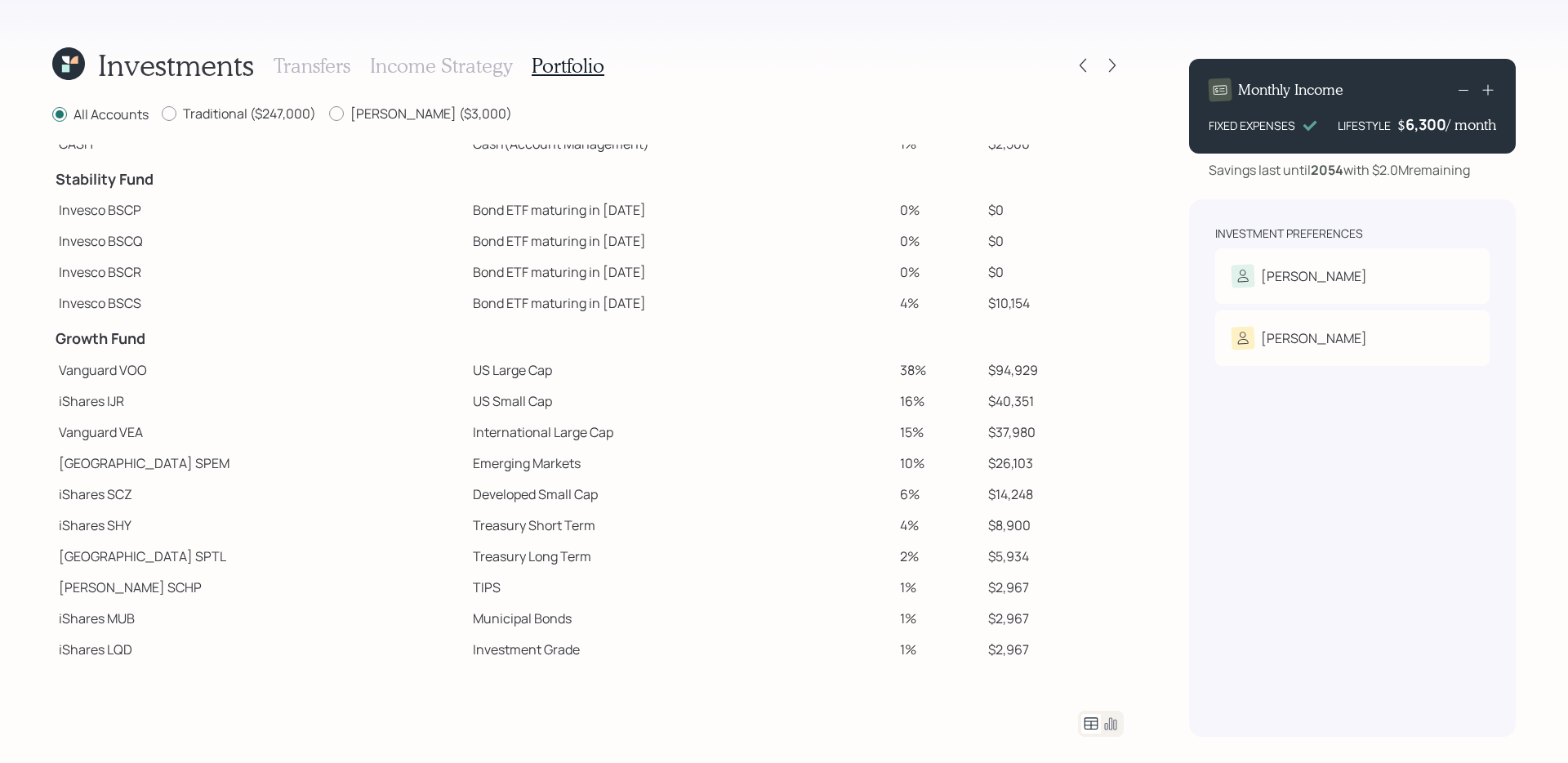
click at [466, 371] on td "US Large Cap" at bounding box center [680, 370] width 427 height 31
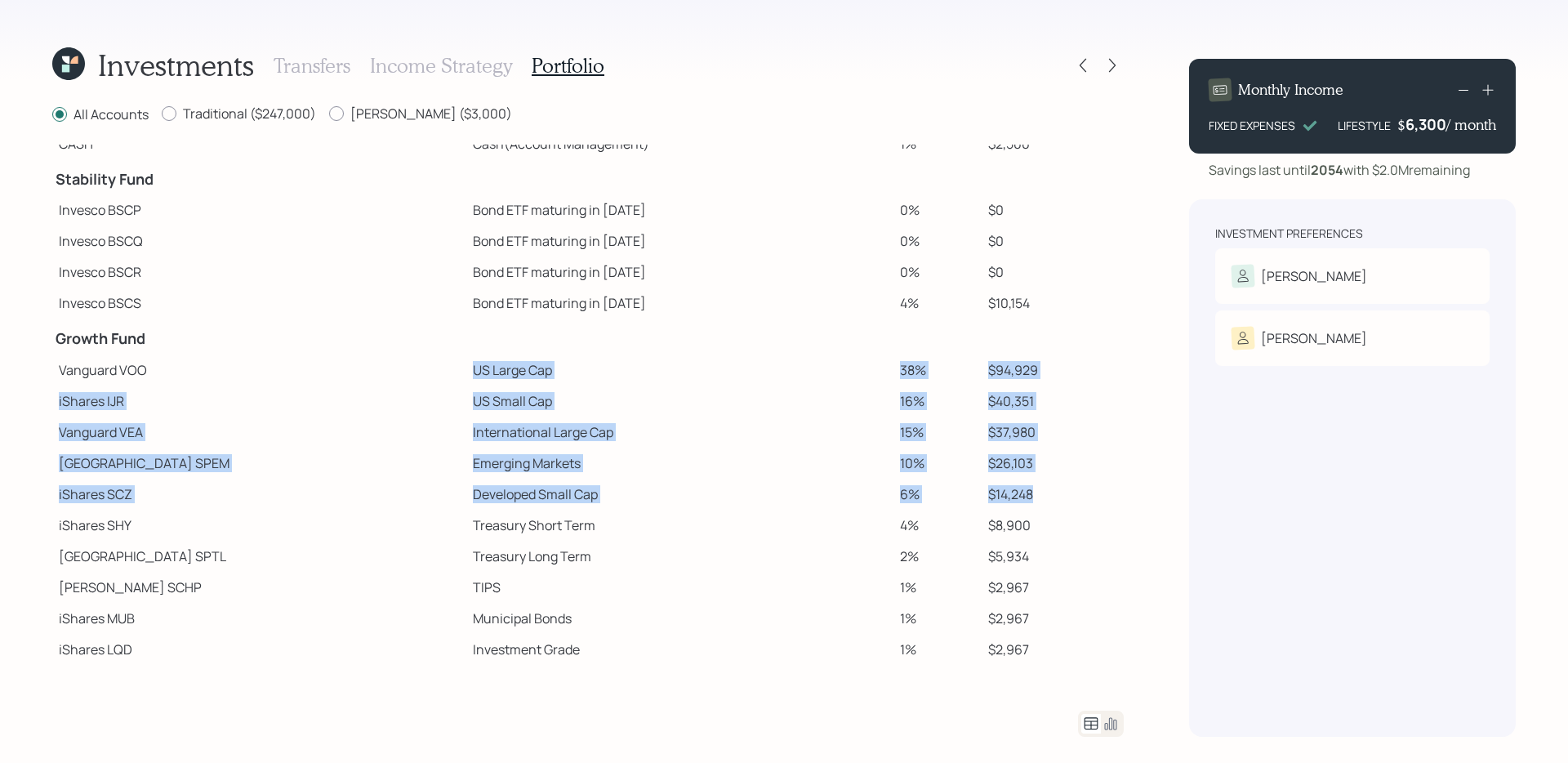
drag, startPoint x: 364, startPoint y: 366, endPoint x: 1064, endPoint y: 506, distance: 713.9
click at [1064, 506] on tbody "Spend Fund CASH Cash (Account Management) 1% $2,500 Stability Fund Invesco BSCP…" at bounding box center [588, 378] width 1072 height 573
click at [466, 371] on td "US Large Cap" at bounding box center [680, 370] width 427 height 31
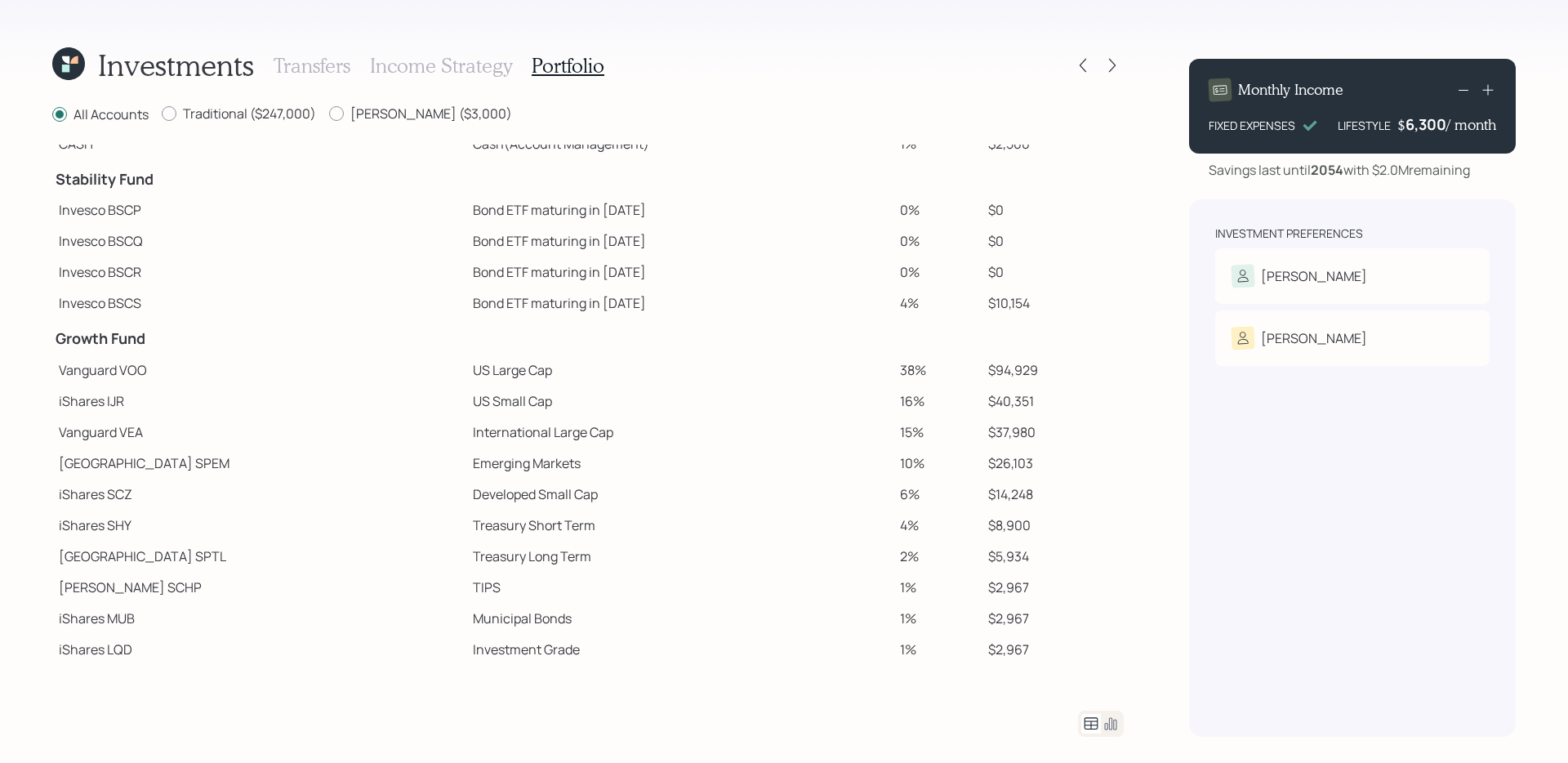
click at [466, 401] on td "US Small Cap" at bounding box center [680, 401] width 427 height 31
click at [466, 429] on td "International Large Cap" at bounding box center [680, 433] width 427 height 31
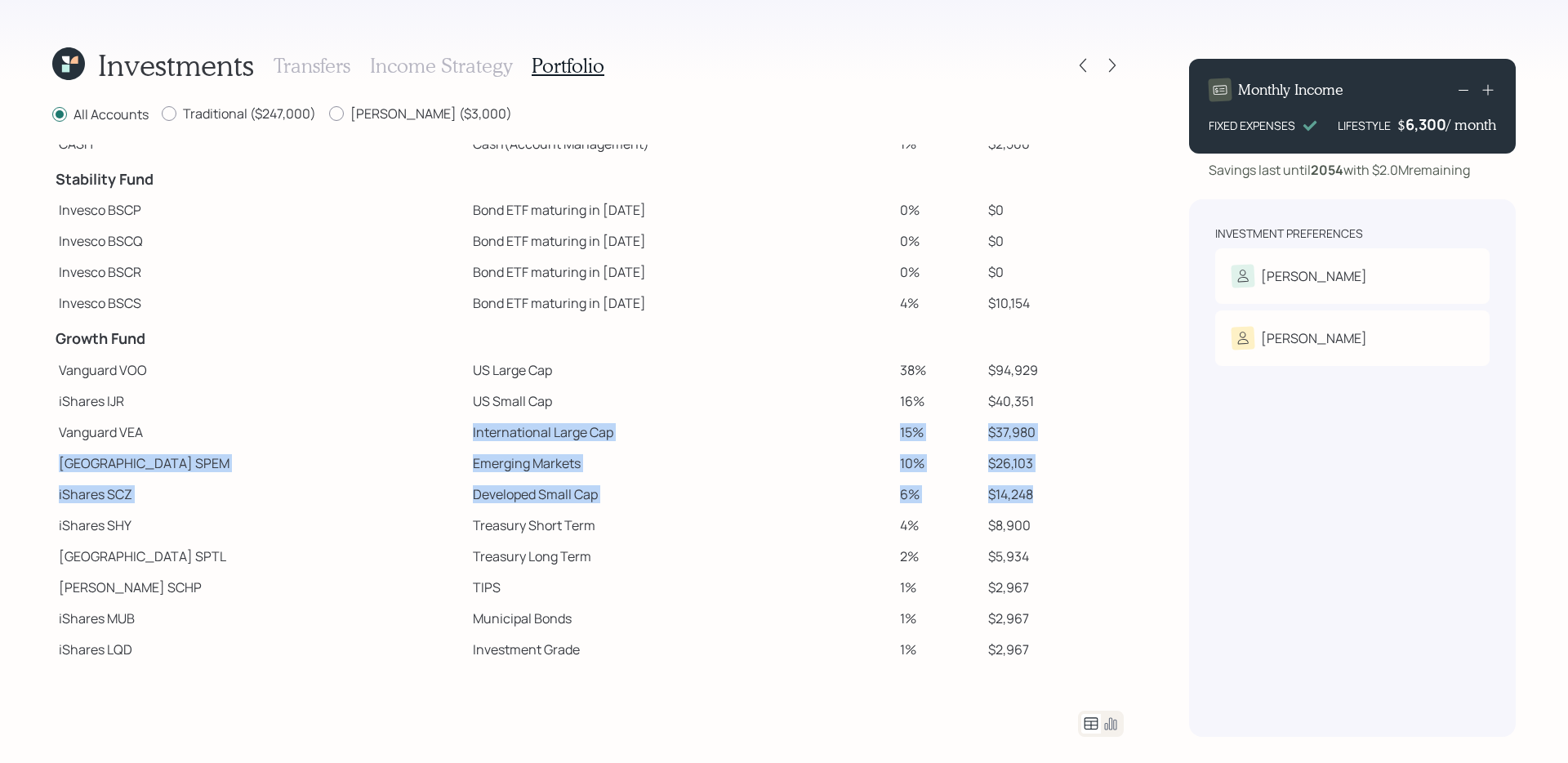
drag, startPoint x: 355, startPoint y: 438, endPoint x: 1050, endPoint y: 501, distance: 697.8
click at [1050, 501] on tbody "Spend Fund CASH Cash (Account Management) 1% $2,500 Stability Fund Invesco BSCP…" at bounding box center [588, 378] width 1072 height 573
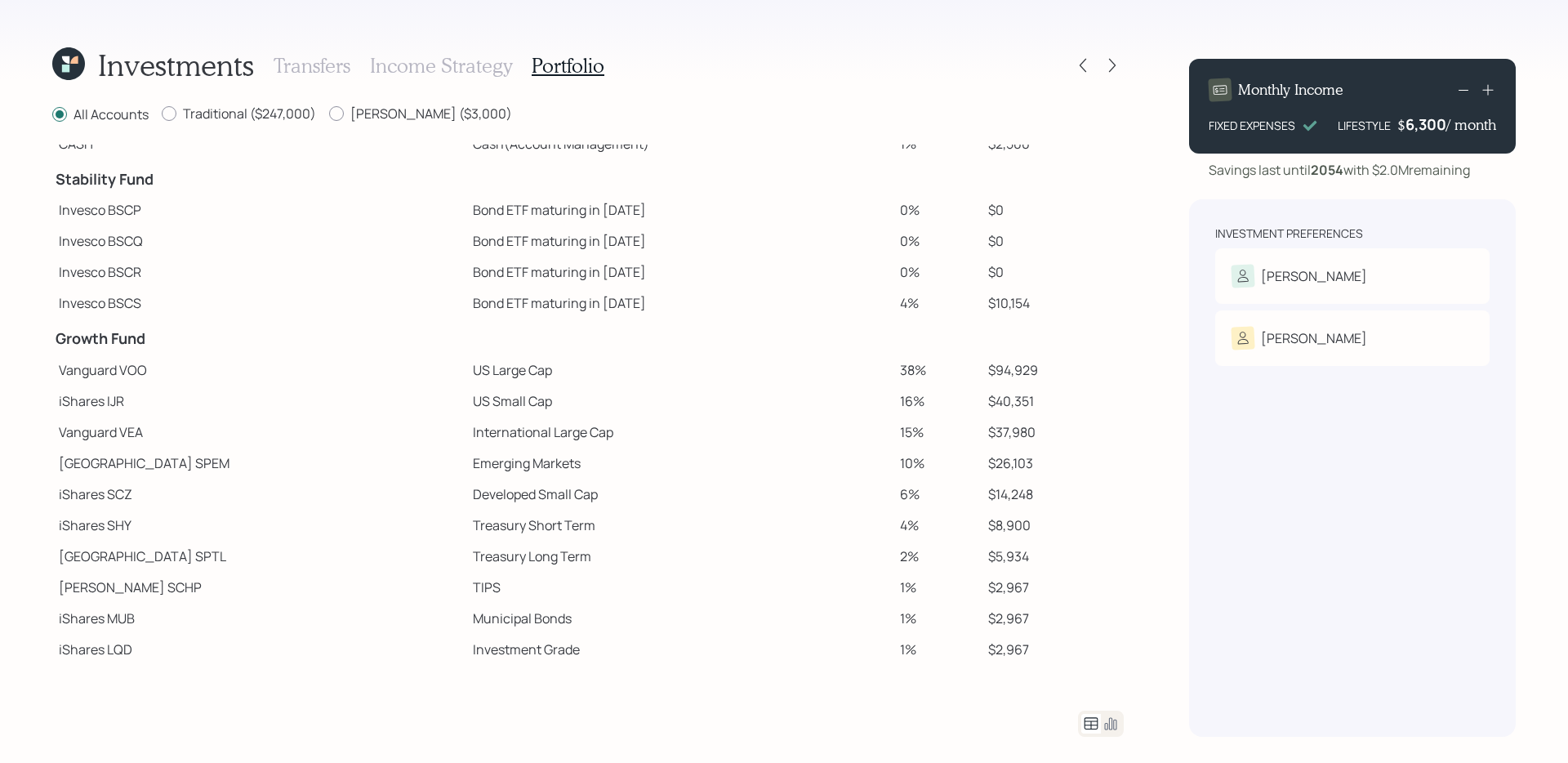
click at [765, 473] on td "Emerging Markets" at bounding box center [680, 463] width 427 height 31
click at [1121, 67] on div at bounding box center [1112, 65] width 23 height 23
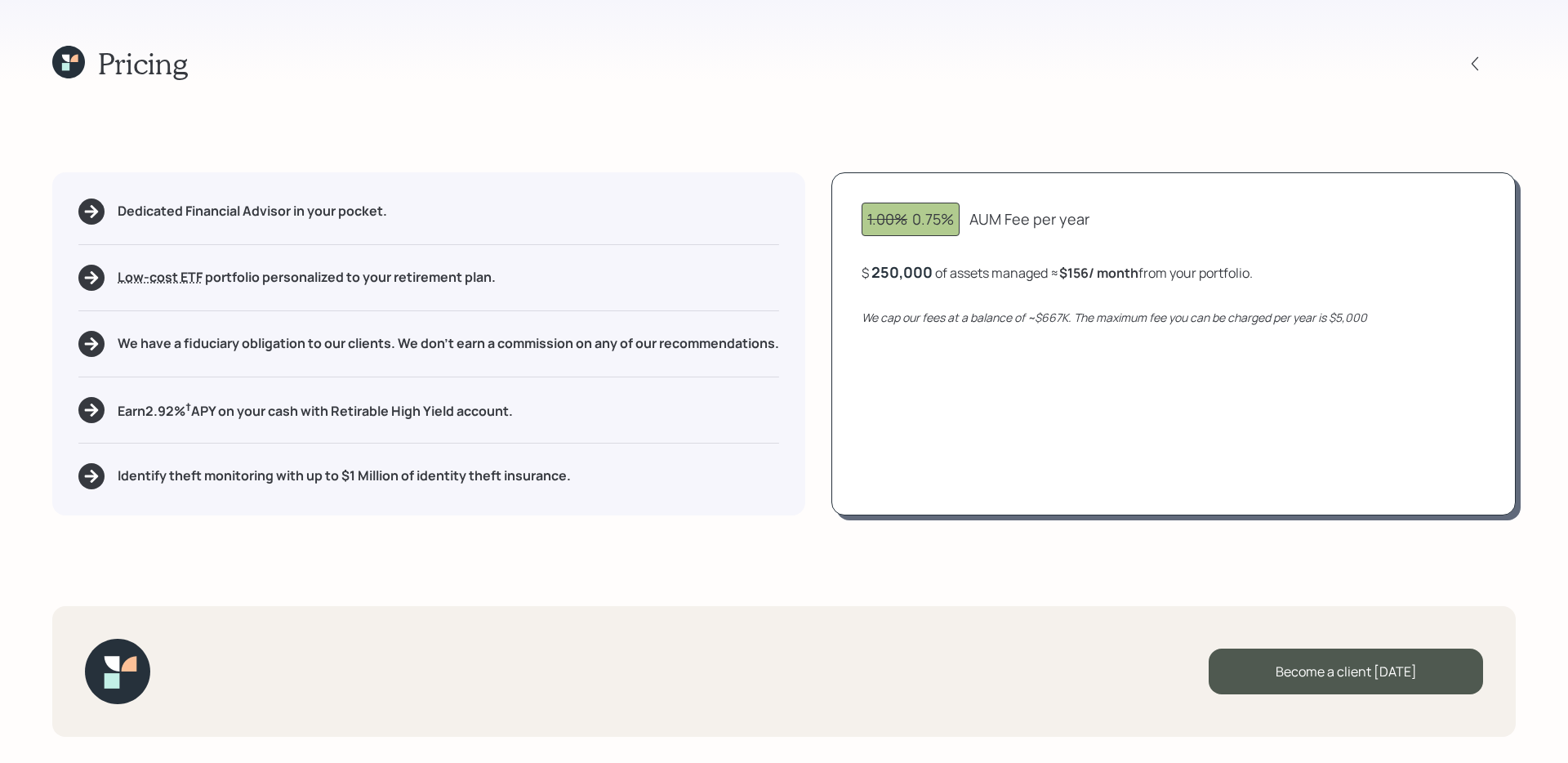
click at [884, 268] on div "250,000" at bounding box center [902, 272] width 62 height 20
click at [884, 268] on div "250000" at bounding box center [900, 272] width 57 height 20
click at [956, 415] on div "1.00% 0.75% AUM Fee per year $ 667000 of assets managed ≈ $156 / month from you…" at bounding box center [1174, 343] width 685 height 343
click at [937, 269] on div "$ 667,000 of assets managed ≈ $417 / month from your portfolio ." at bounding box center [1056, 273] width 390 height 21
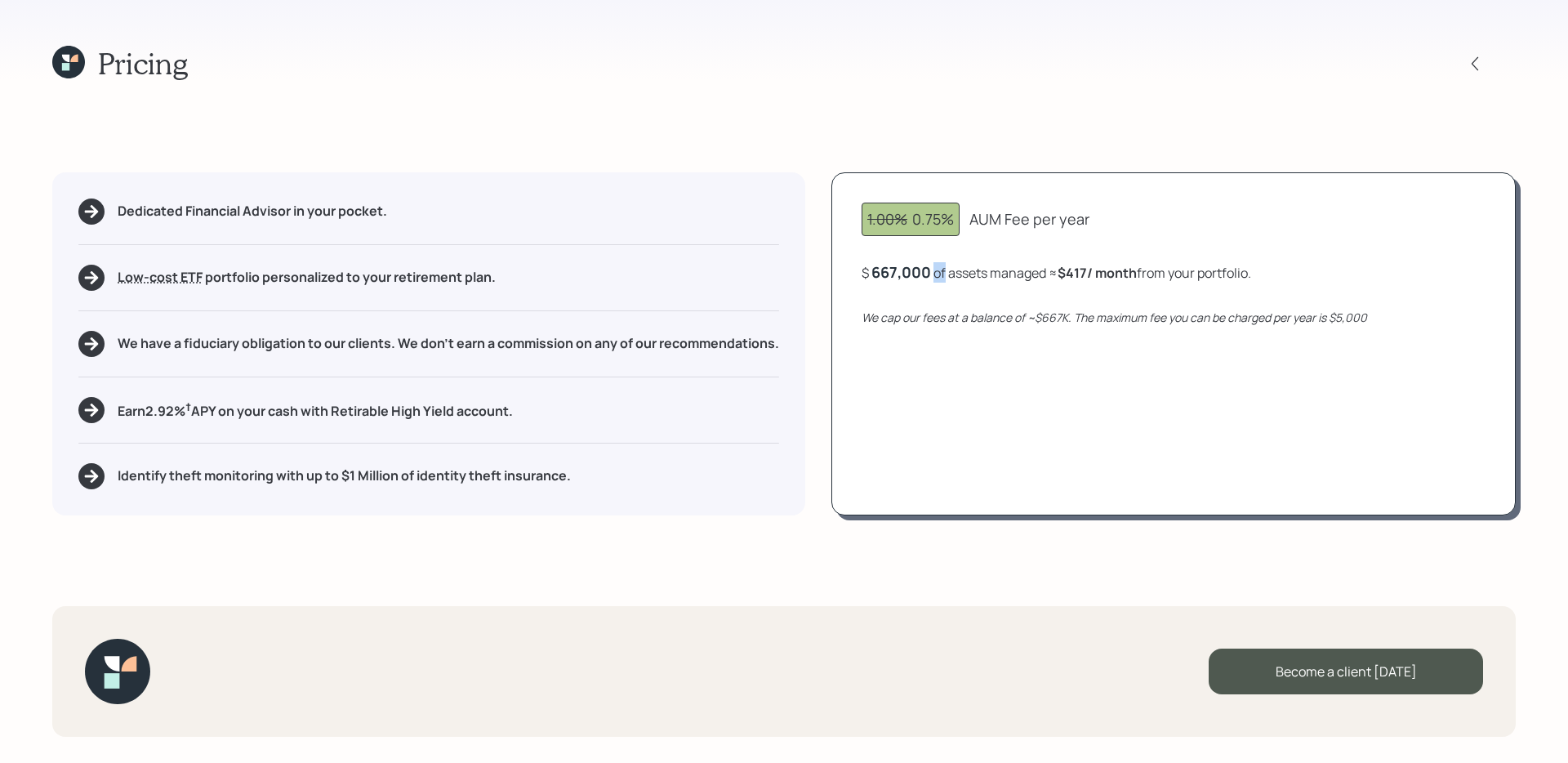
click at [937, 269] on div "$ 667,000 of assets managed ≈ $417 / month from your portfolio ." at bounding box center [1056, 273] width 390 height 21
click at [896, 273] on div "667000" at bounding box center [899, 272] width 56 height 20
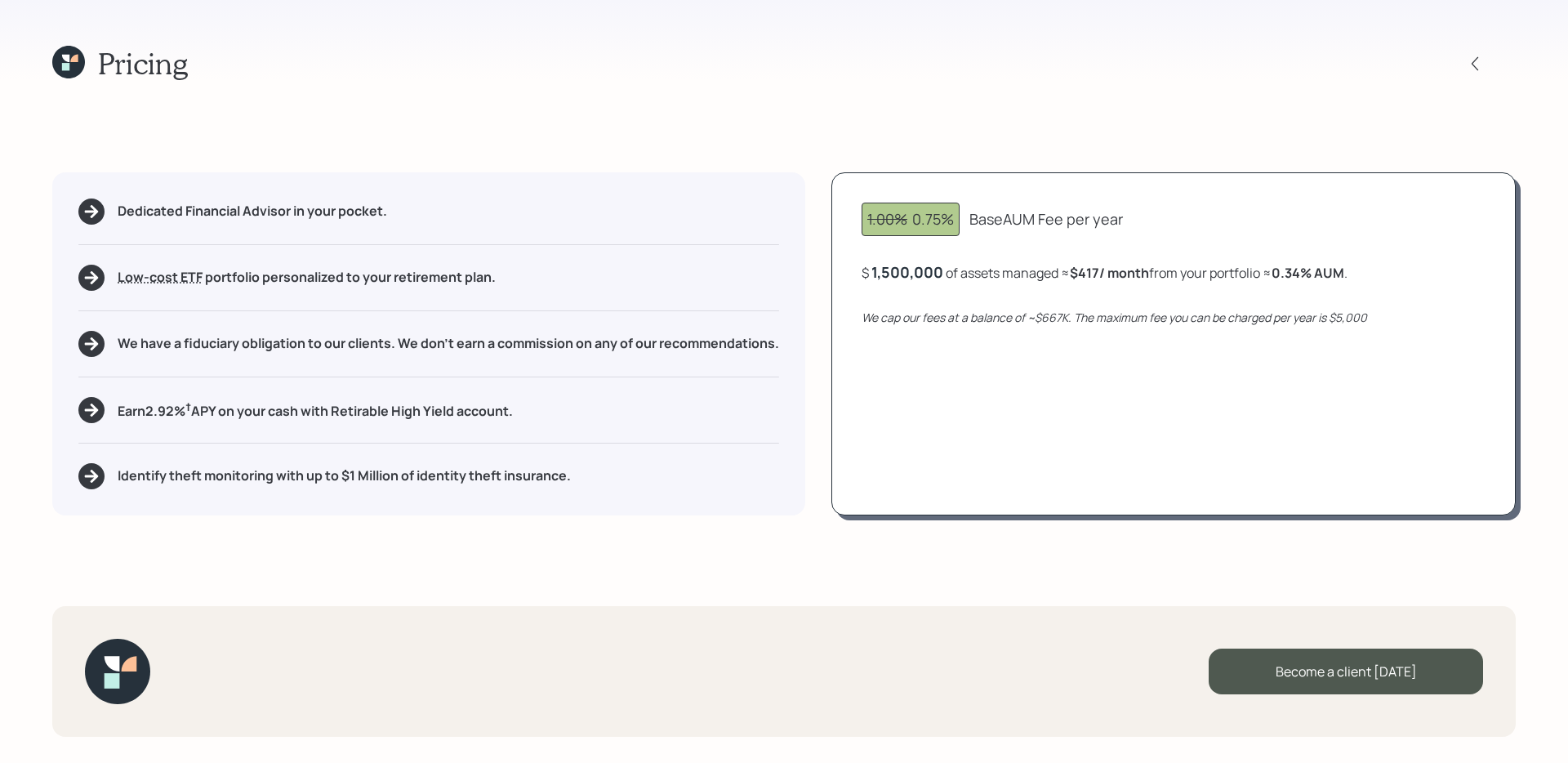
click at [930, 451] on div "1.00% 0.75% Base AUM Fee per year $ 1,500,000 of assets managed ≈ $417 / month …" at bounding box center [1174, 343] width 685 height 343
click at [916, 275] on div "1,500,000" at bounding box center [907, 272] width 72 height 20
click at [916, 275] on div "1500000" at bounding box center [903, 272] width 64 height 20
click at [987, 421] on div "1.00% 0.75% AUM Fee per year $ 250,000 of assets managed ≈ $156 / month from yo…" at bounding box center [1174, 343] width 685 height 343
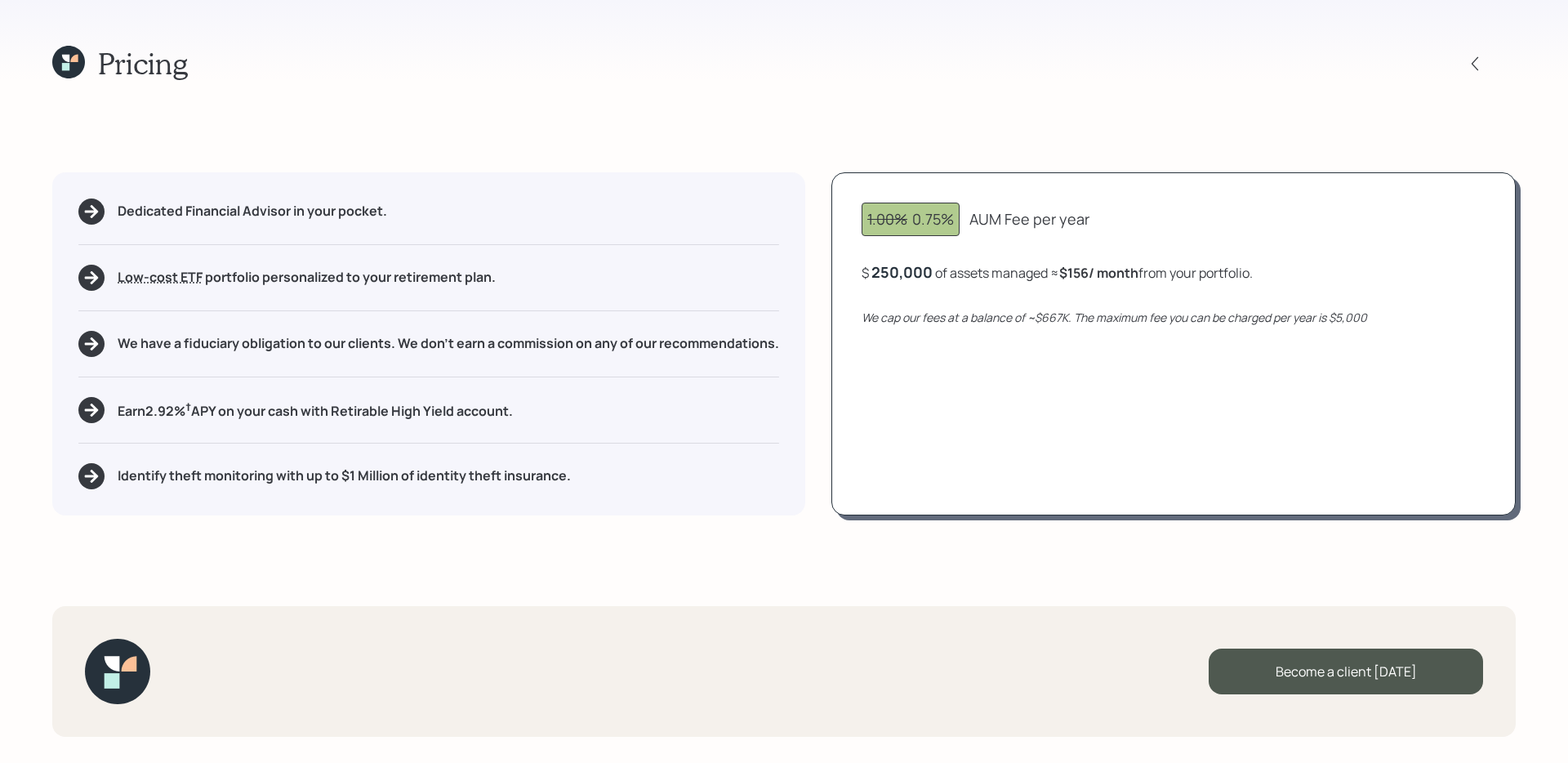
click at [323, 415] on h5 "Earn 2.92 % † APY on your cash with Retirable High Yield account." at bounding box center [314, 410] width 395 height 21
click at [563, 543] on div "Pricing Dedicated Financial Advisor in your pocket. Low-cost ETF Retirable uses…" at bounding box center [784, 382] width 1568 height 763
click at [486, 468] on h5 "Identify theft monitoring with up to $1 Million of identity theft insurance." at bounding box center [344, 476] width 453 height 16
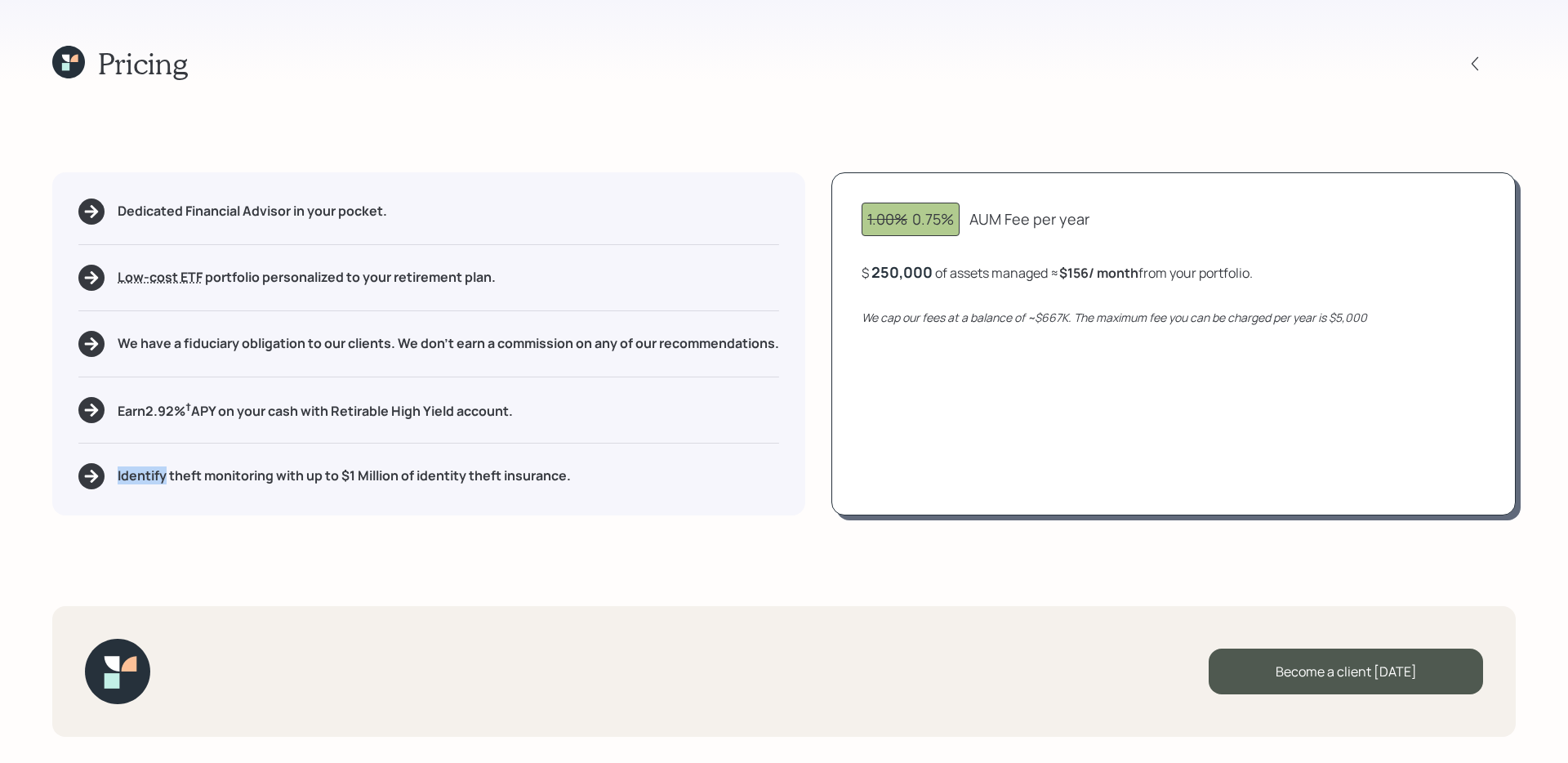
click at [486, 468] on h5 "Identify theft monitoring with up to $1 Million of identity theft insurance." at bounding box center [344, 476] width 453 height 16
click at [588, 580] on div "Pricing Dedicated Financial Advisor in your pocket. Low-cost ETF Retirable uses…" at bounding box center [784, 382] width 1568 height 763
click at [1200, 56] on icon at bounding box center [1475, 63] width 17 height 17
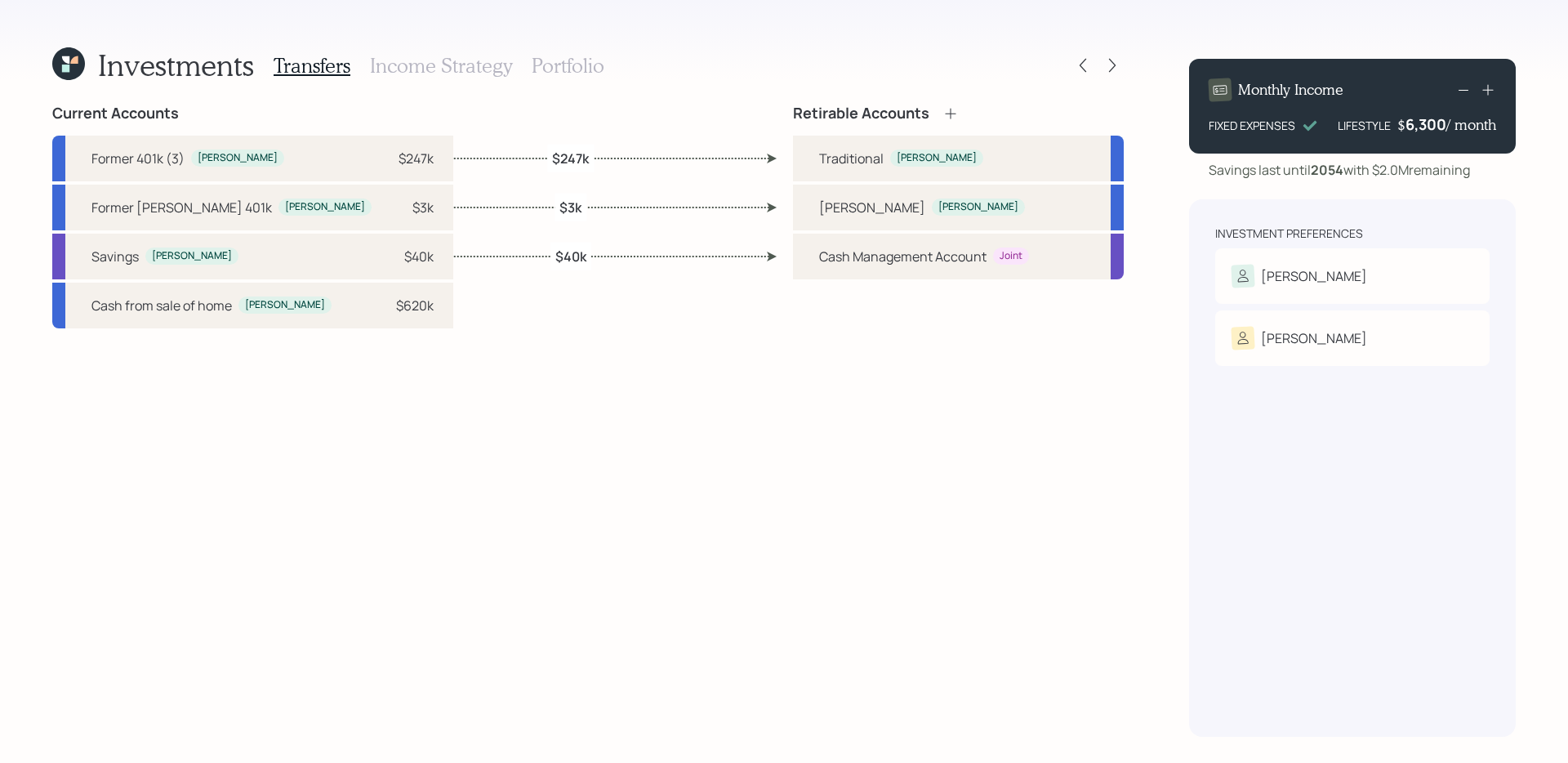
click at [559, 64] on h3 "Portfolio" at bounding box center [568, 65] width 73 height 23
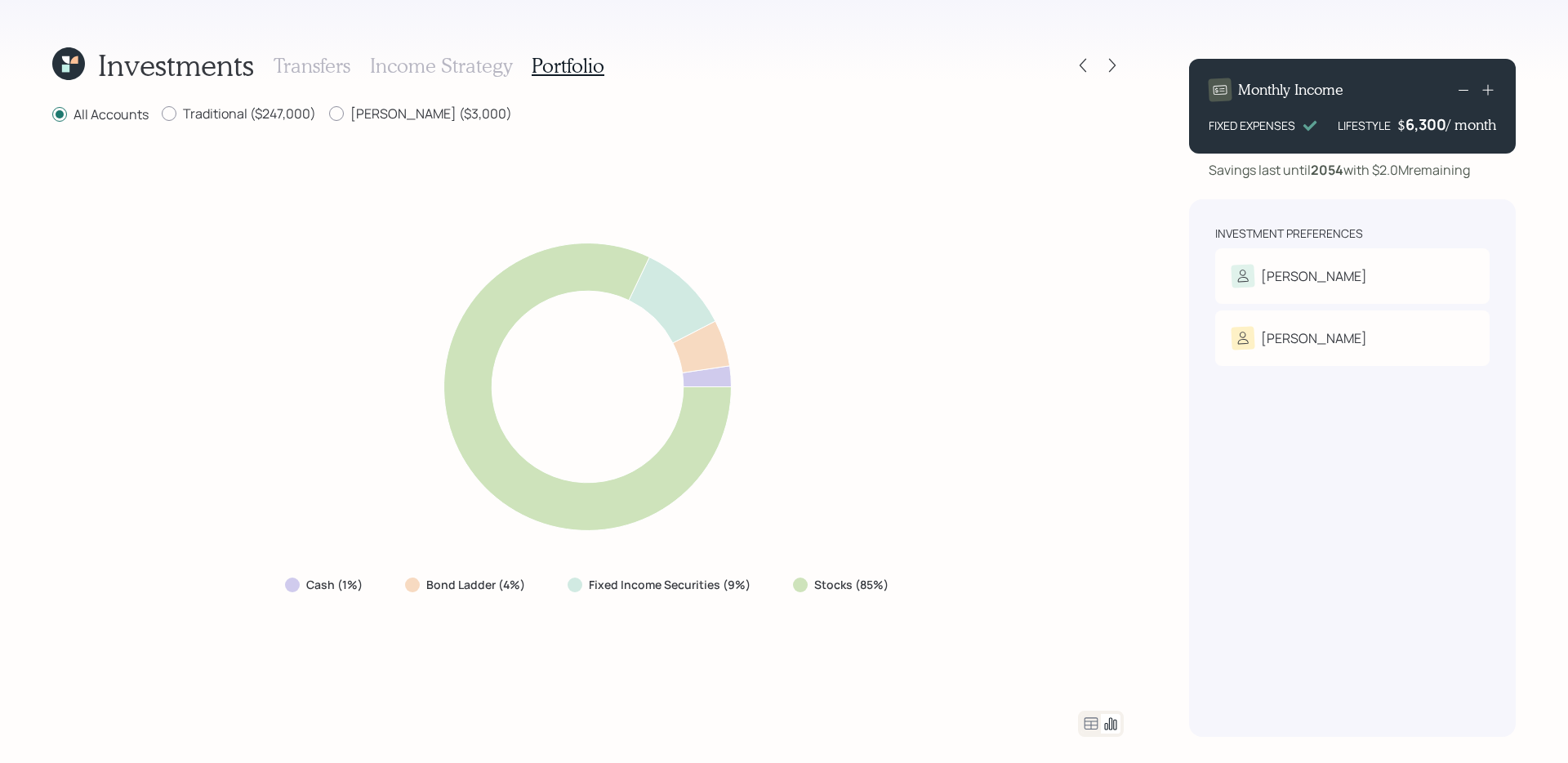
click at [1092, 607] on icon at bounding box center [1091, 724] width 20 height 20
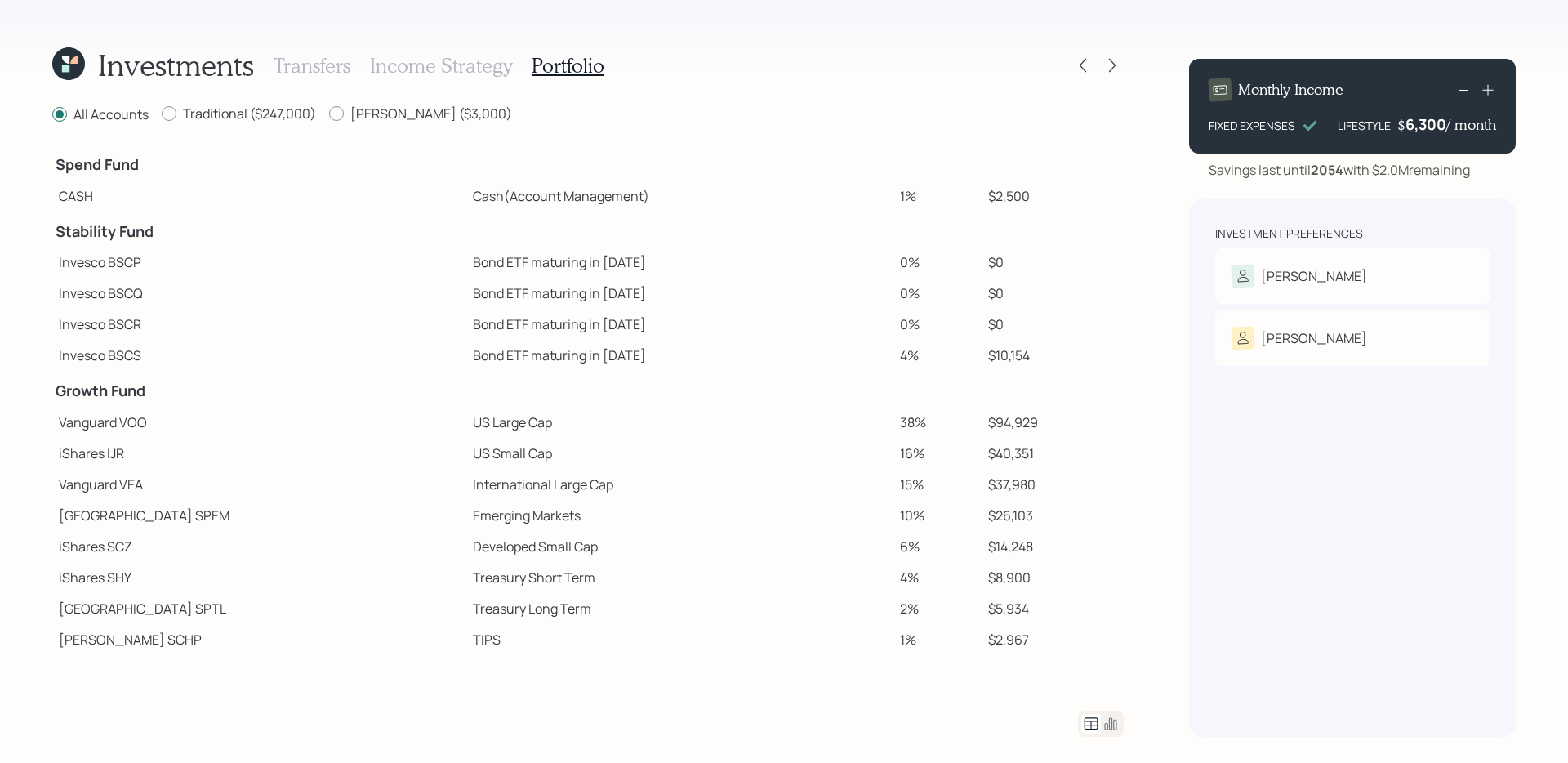
scroll to position [52, 0]
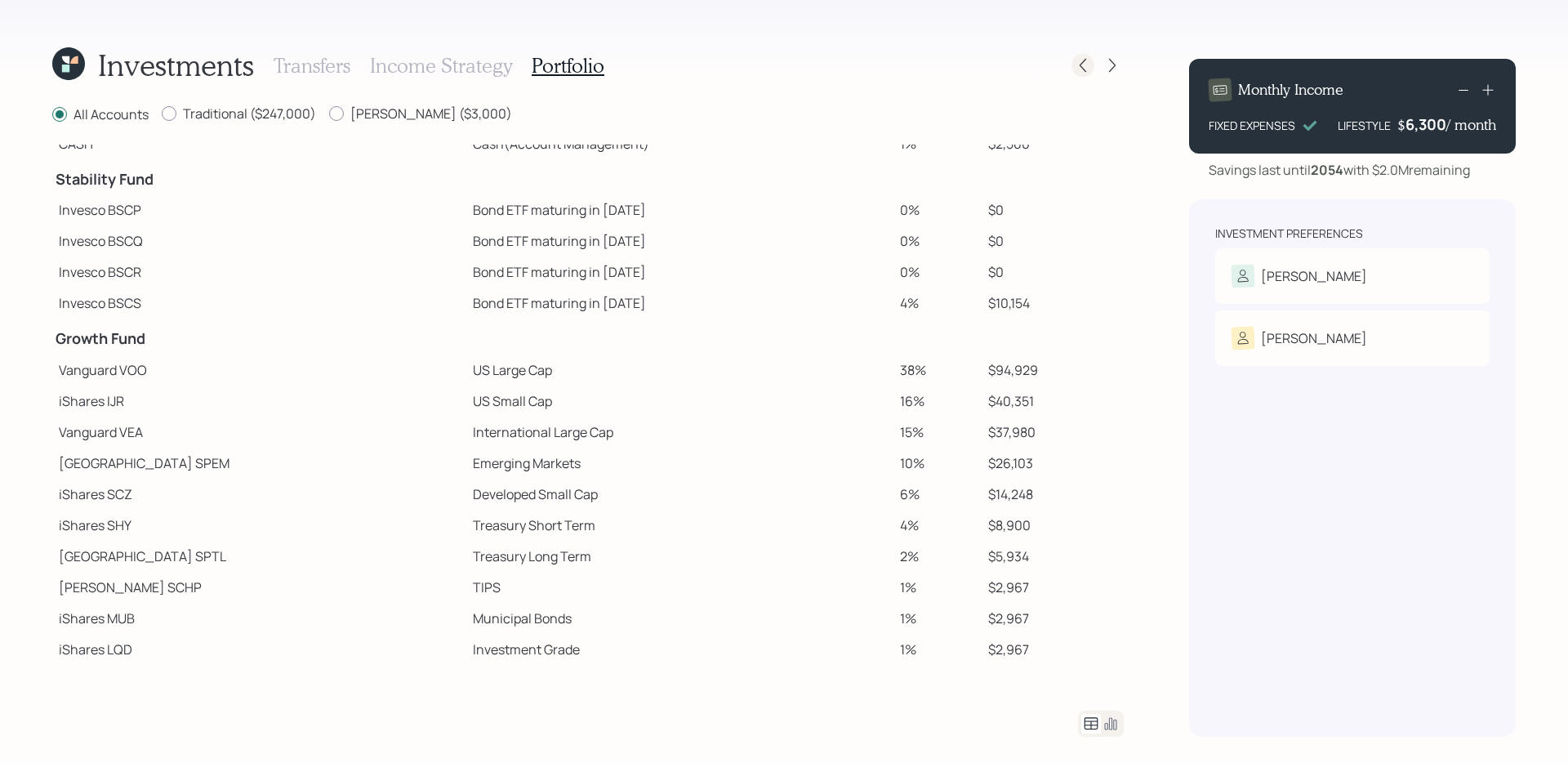
click at [1079, 62] on icon at bounding box center [1082, 65] width 17 height 17
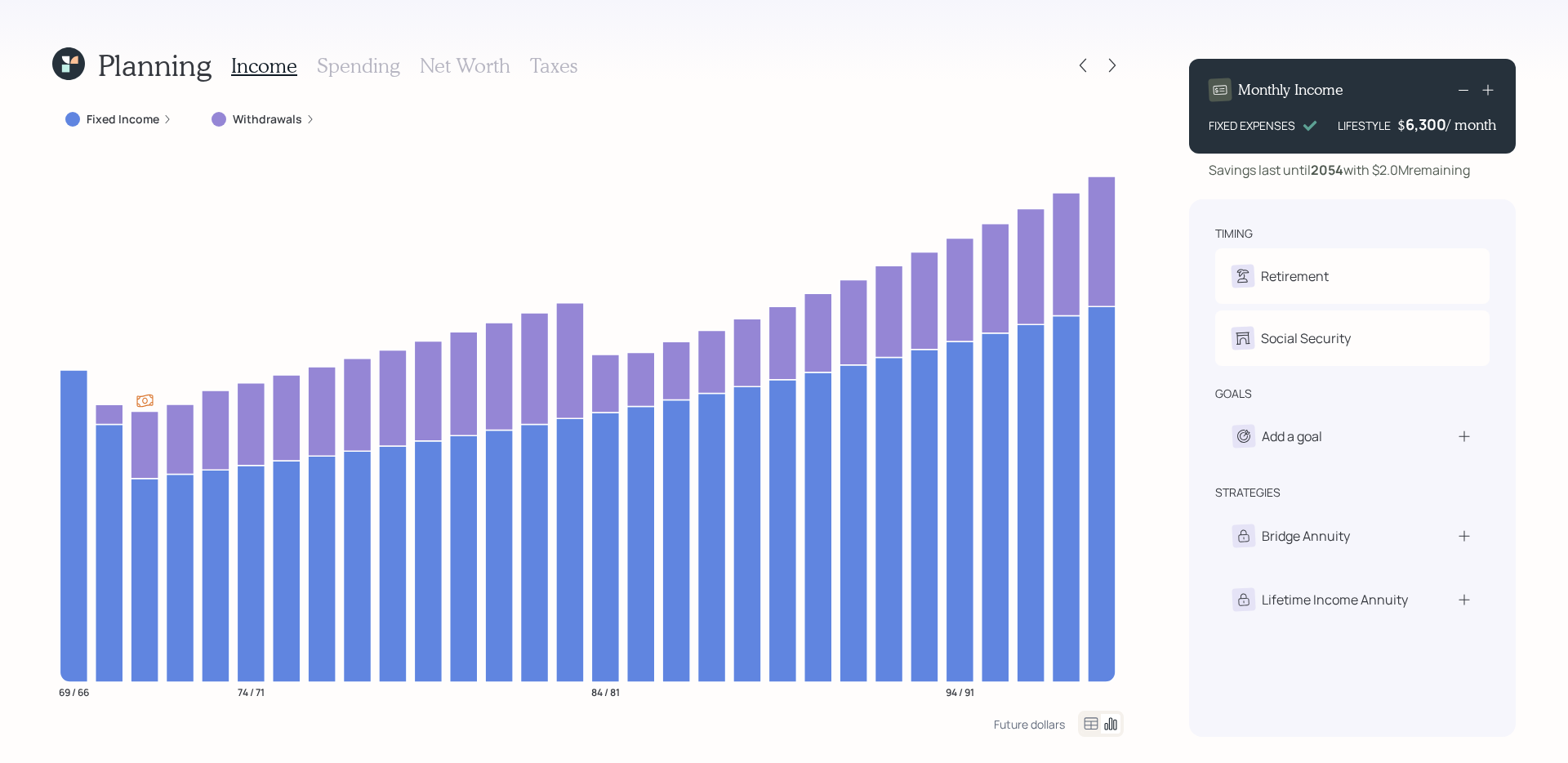
click at [1079, 62] on icon at bounding box center [1082, 65] width 17 height 17
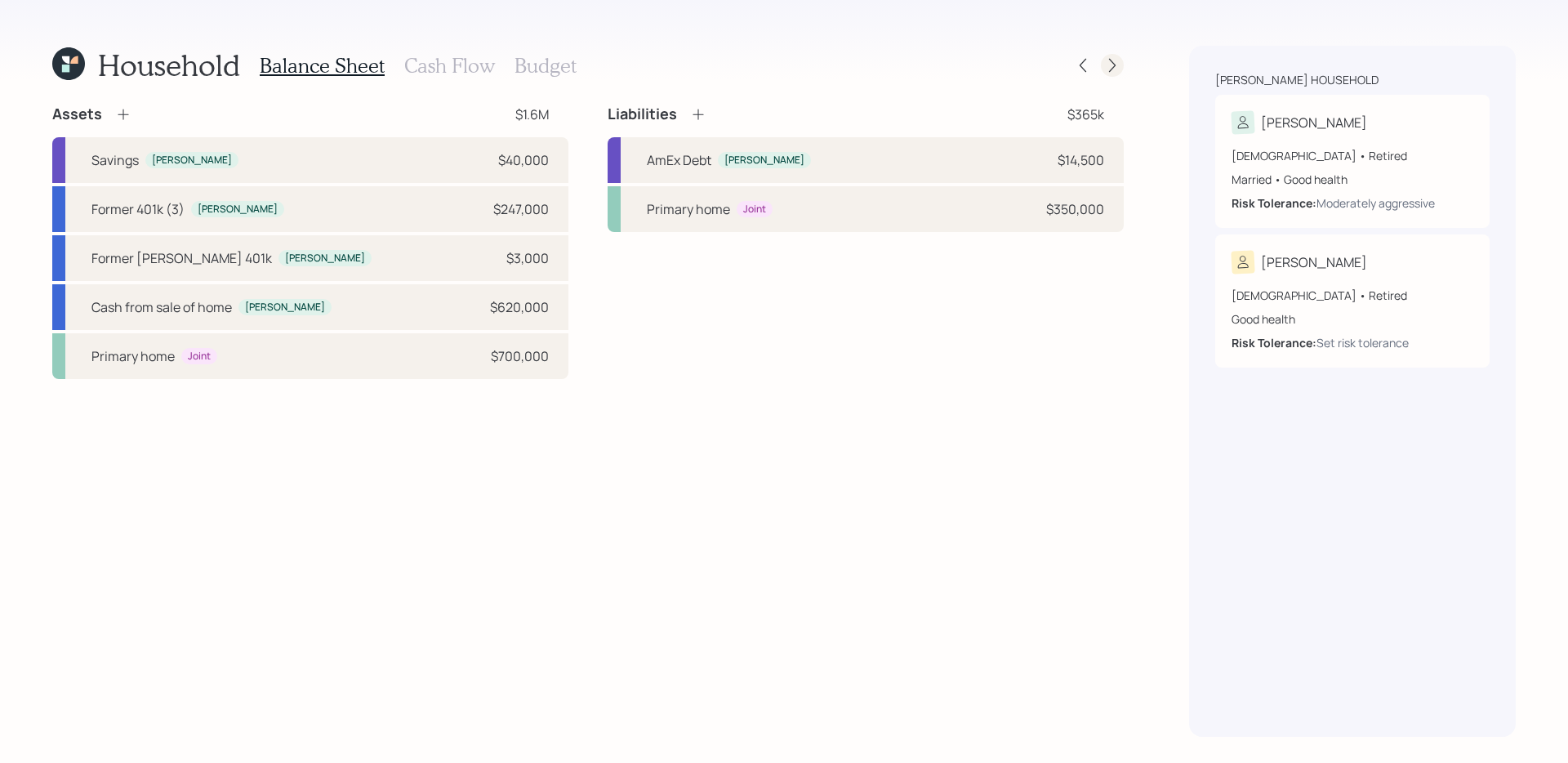
click at [1115, 62] on icon at bounding box center [1112, 65] width 17 height 17
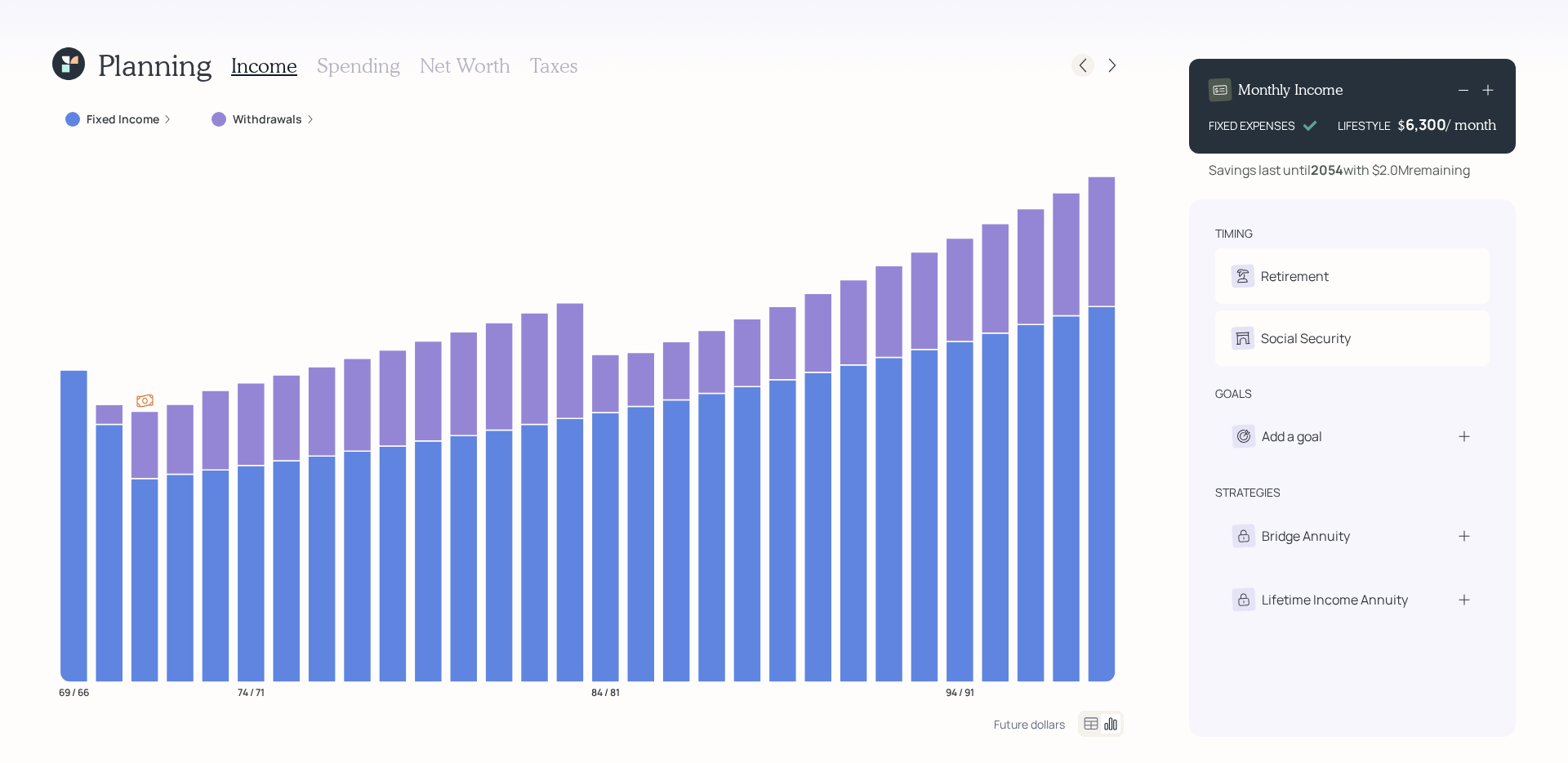
click at [1081, 70] on icon at bounding box center [1082, 65] width 17 height 17
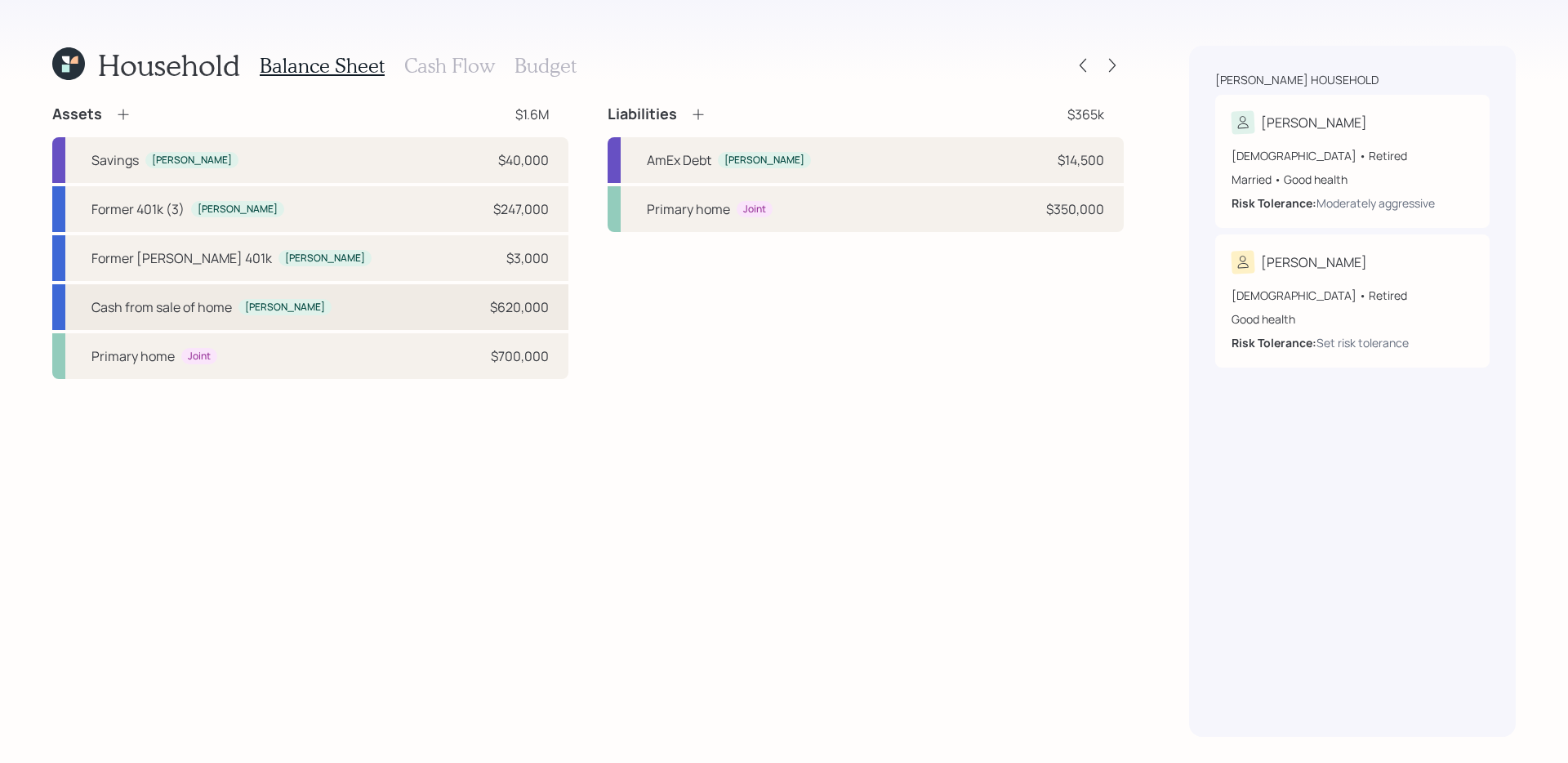
click at [512, 313] on div "$620,000" at bounding box center [519, 307] width 59 height 20
select select "taxable"
select select "balanced"
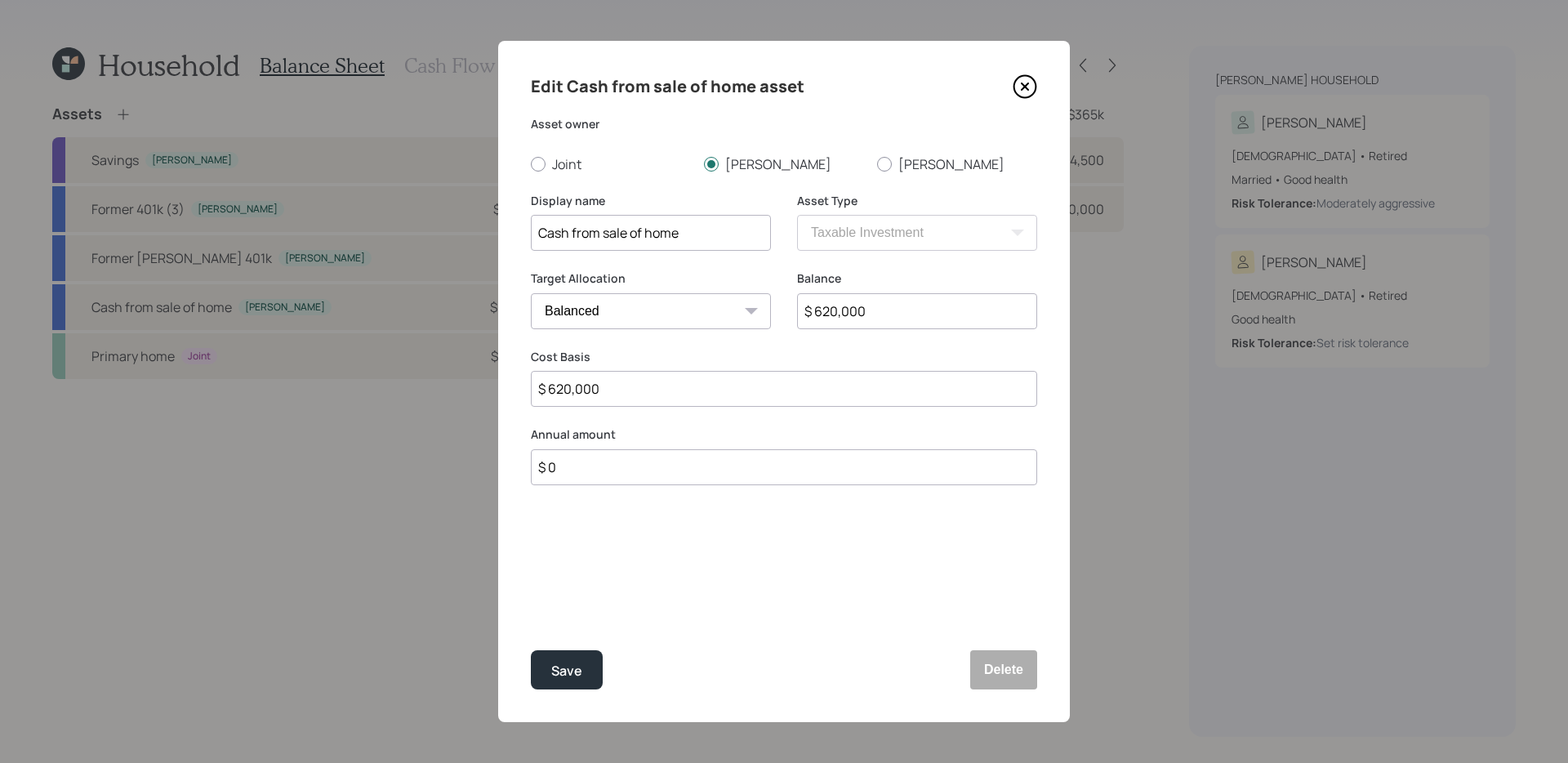
click at [915, 308] on input "$ 620,000" at bounding box center [917, 311] width 240 height 36
type input "$ 450,000"
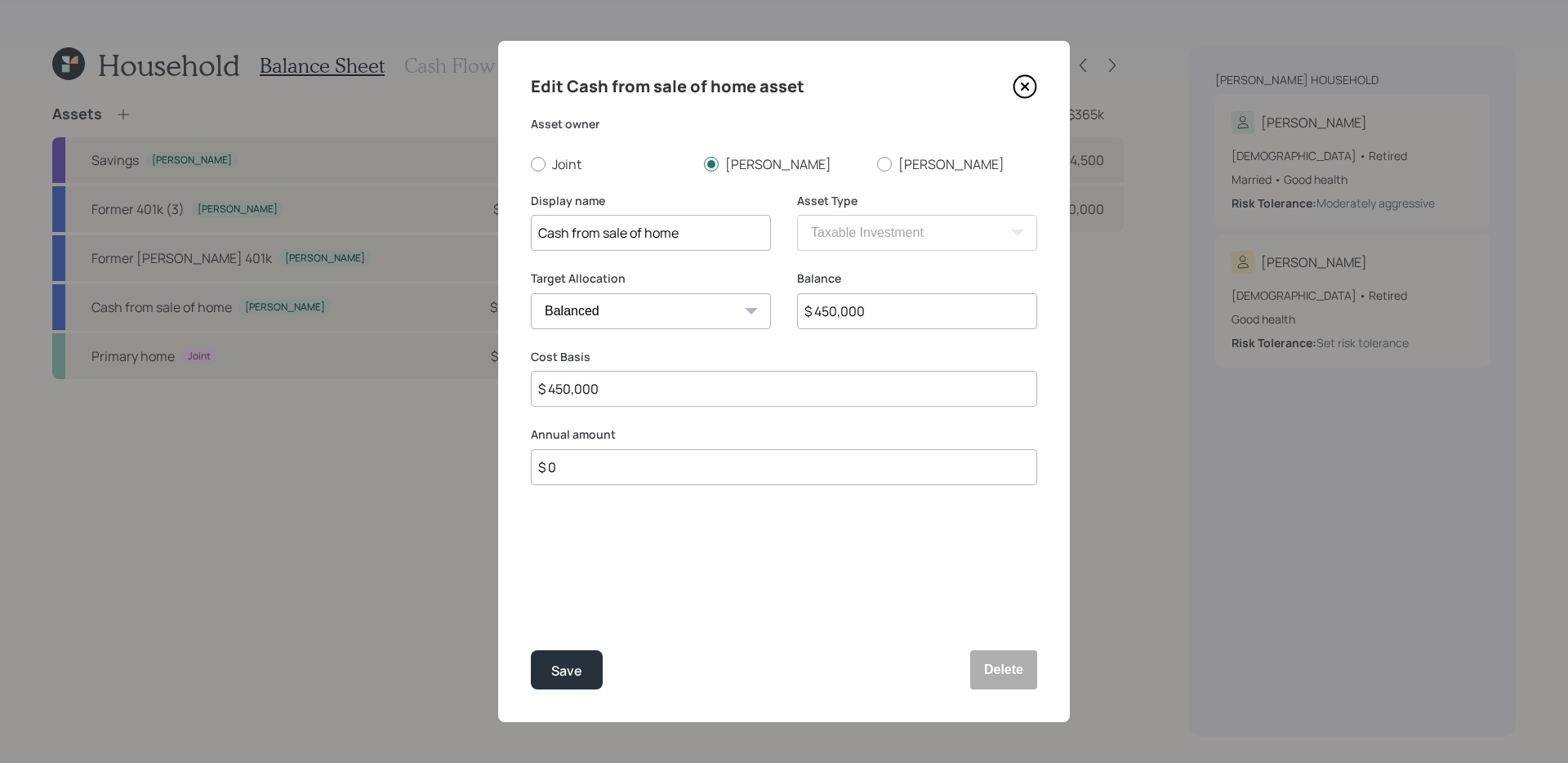
click at [531, 607] on button "Save" at bounding box center [566, 669] width 72 height 39
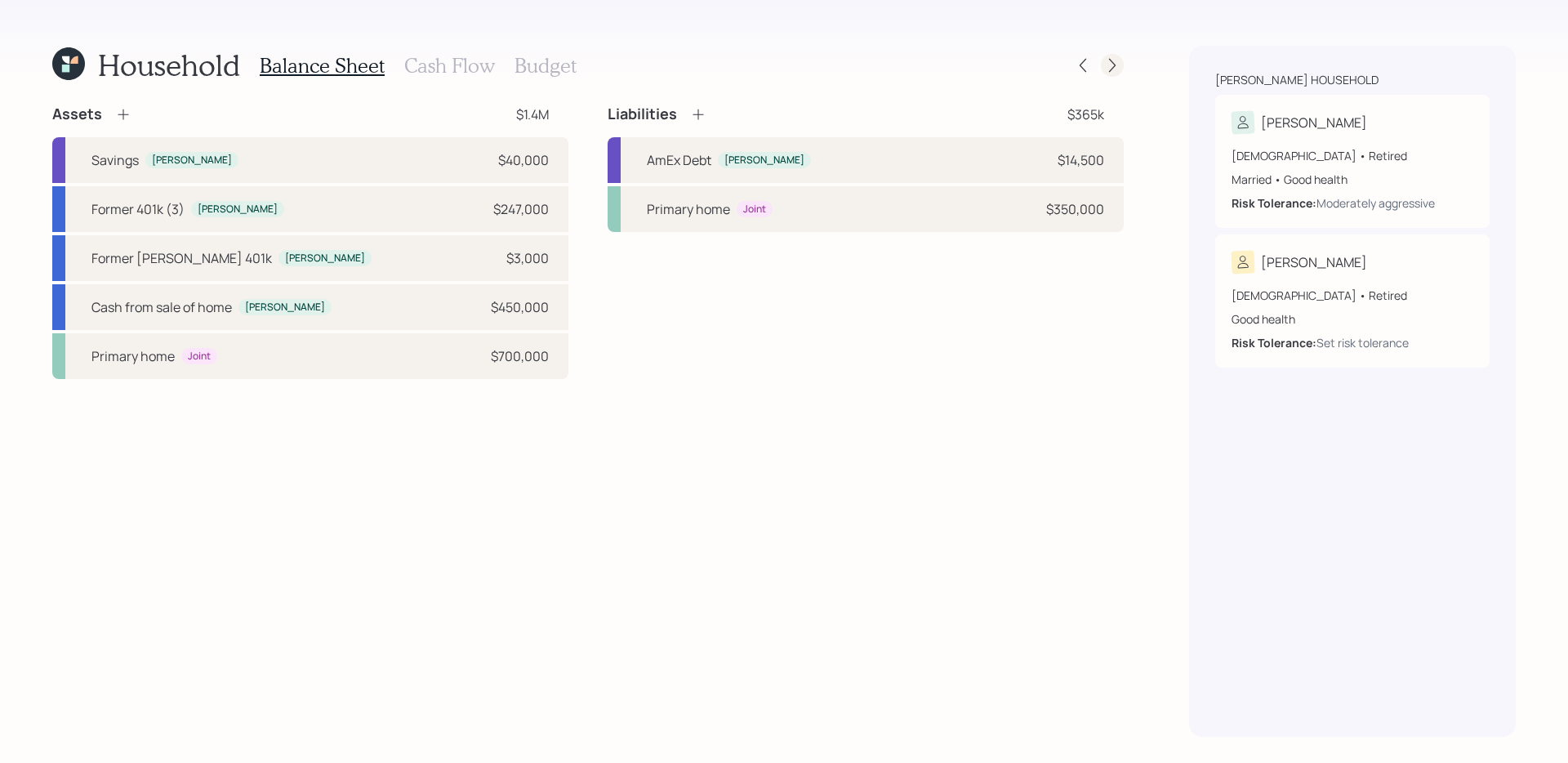
click at [1112, 63] on icon at bounding box center [1112, 65] width 17 height 17
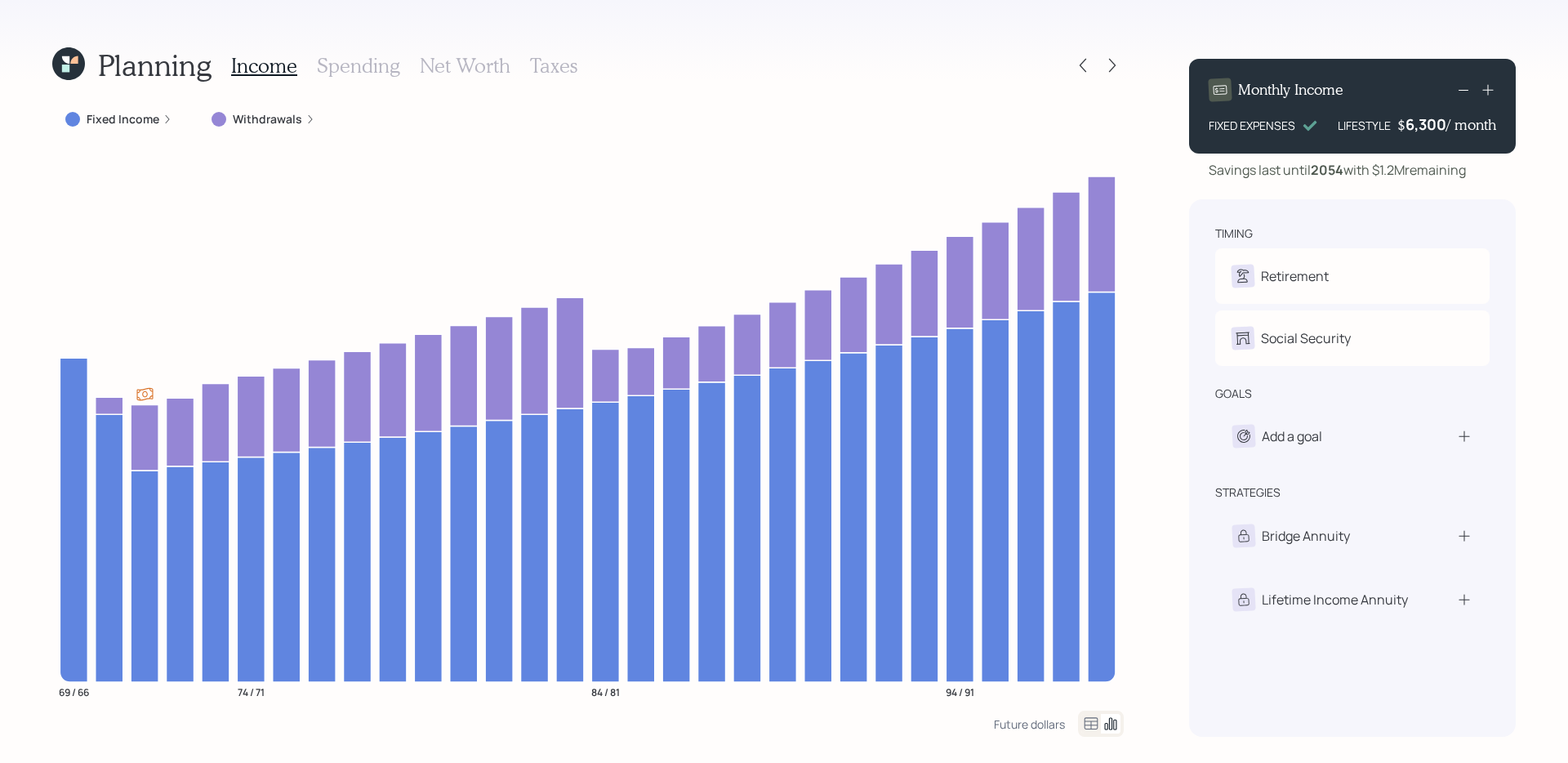
drag, startPoint x: 1379, startPoint y: 173, endPoint x: 1469, endPoint y: 172, distance: 90.0
click at [1200, 172] on div "Savings last until [DATE] with $1.2M remaining" at bounding box center [1338, 169] width 257 height 20
click at [1114, 67] on icon at bounding box center [1113, 66] width 7 height 14
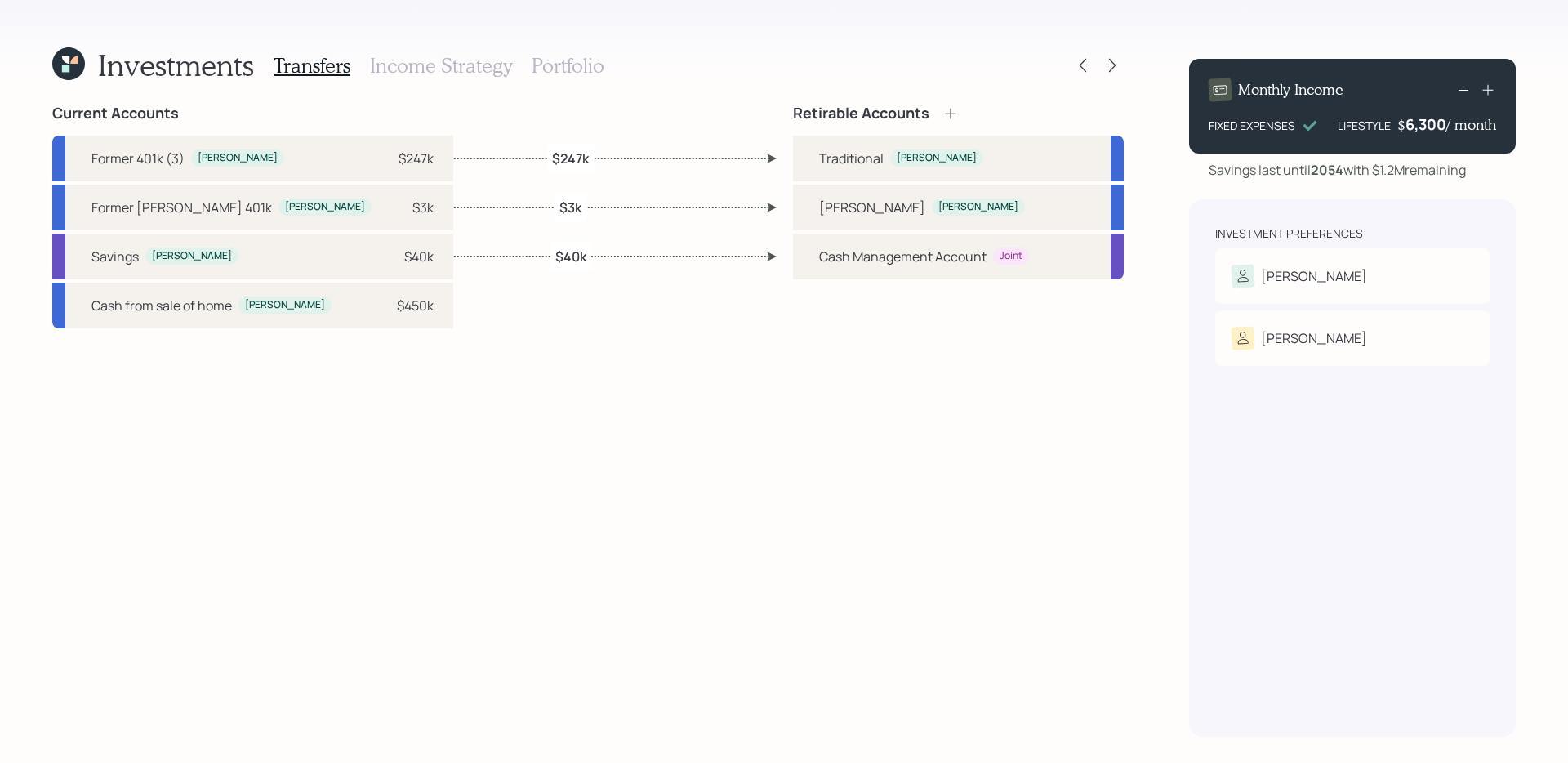
click at [1114, 67] on icon at bounding box center [1113, 66] width 7 height 14
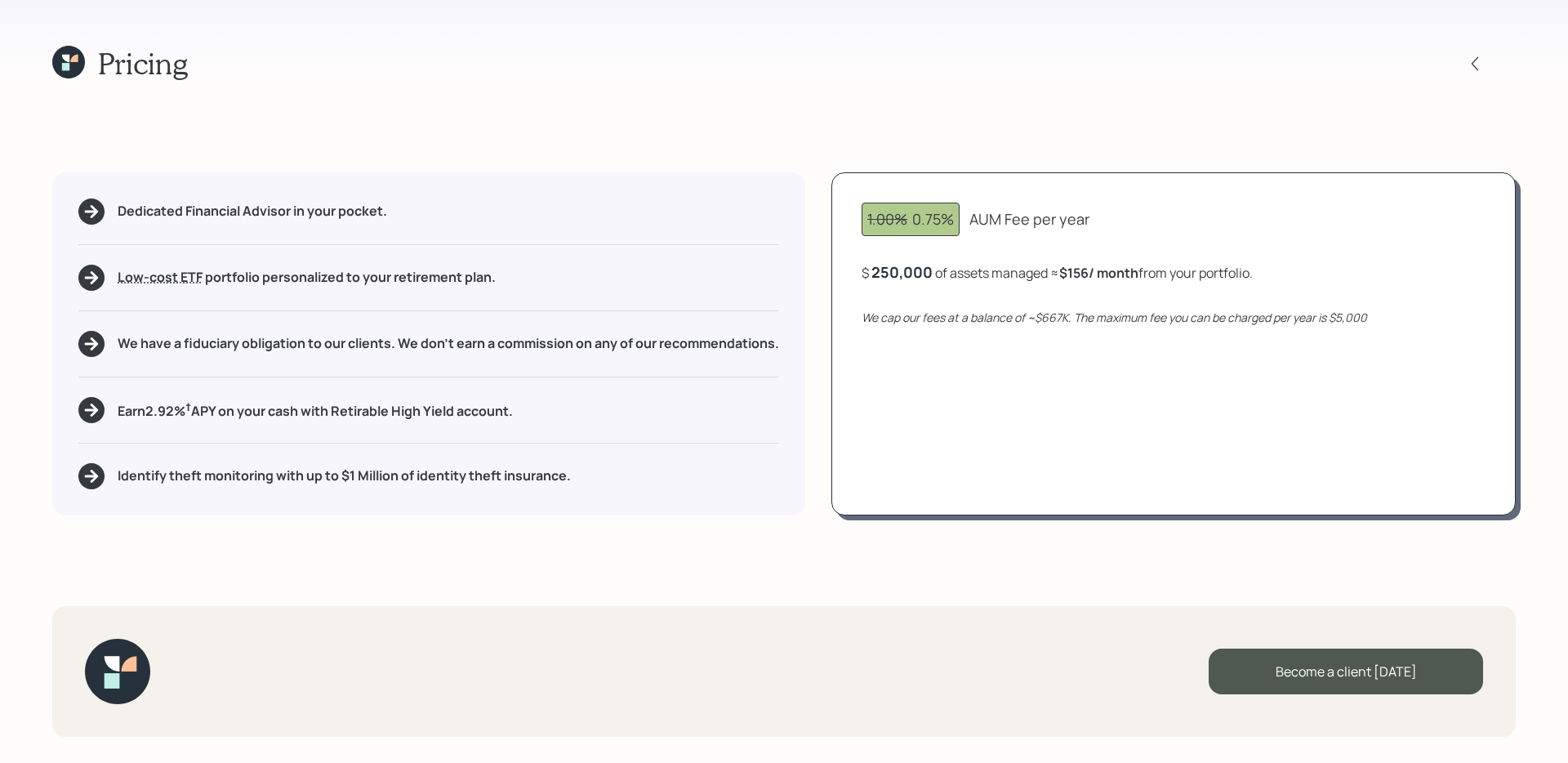
click at [1200, 67] on div at bounding box center [1490, 63] width 52 height 23
click at [1200, 65] on icon at bounding box center [1475, 63] width 17 height 17
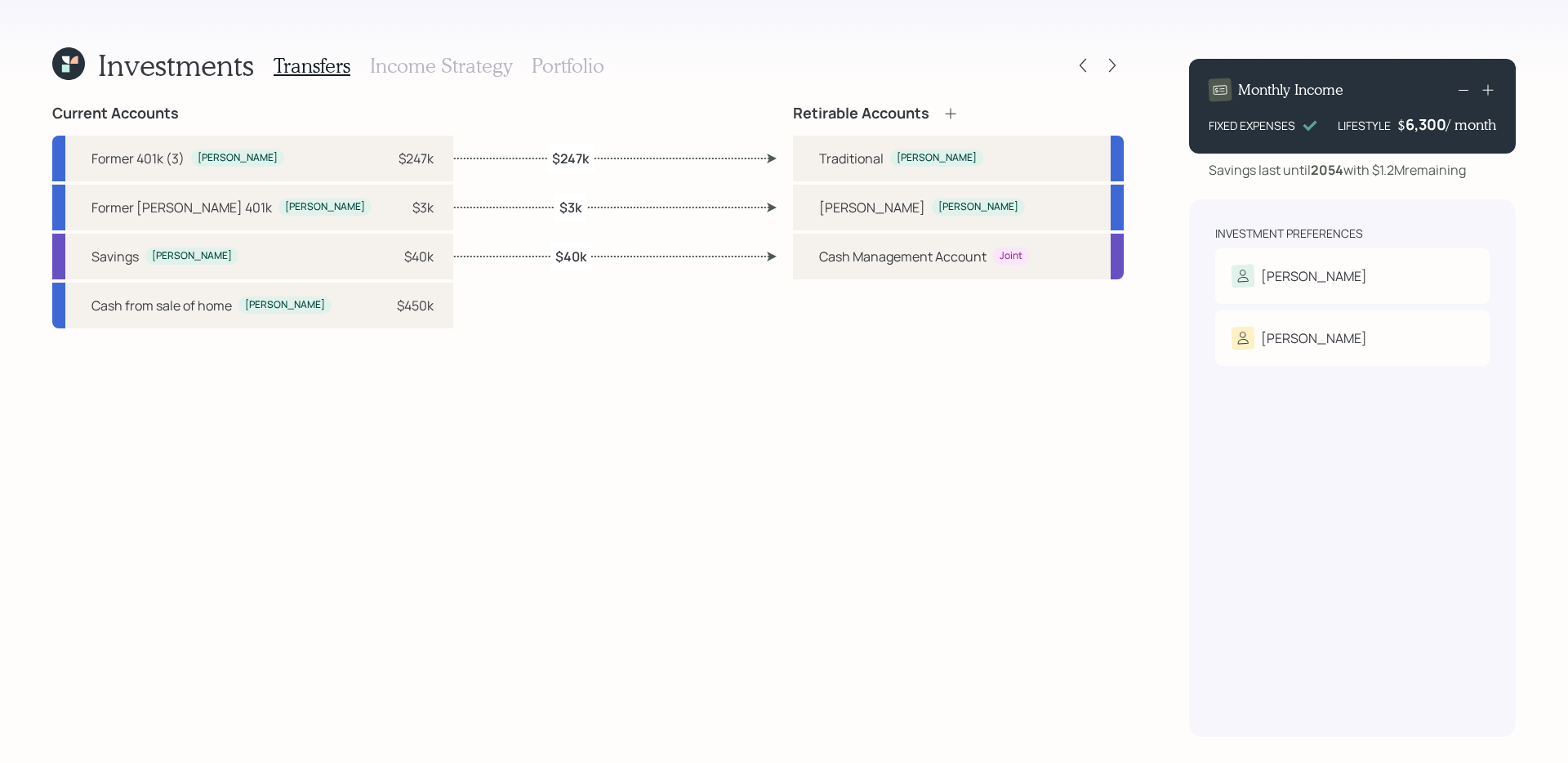
click at [580, 67] on h3 "Portfolio" at bounding box center [568, 65] width 73 height 23
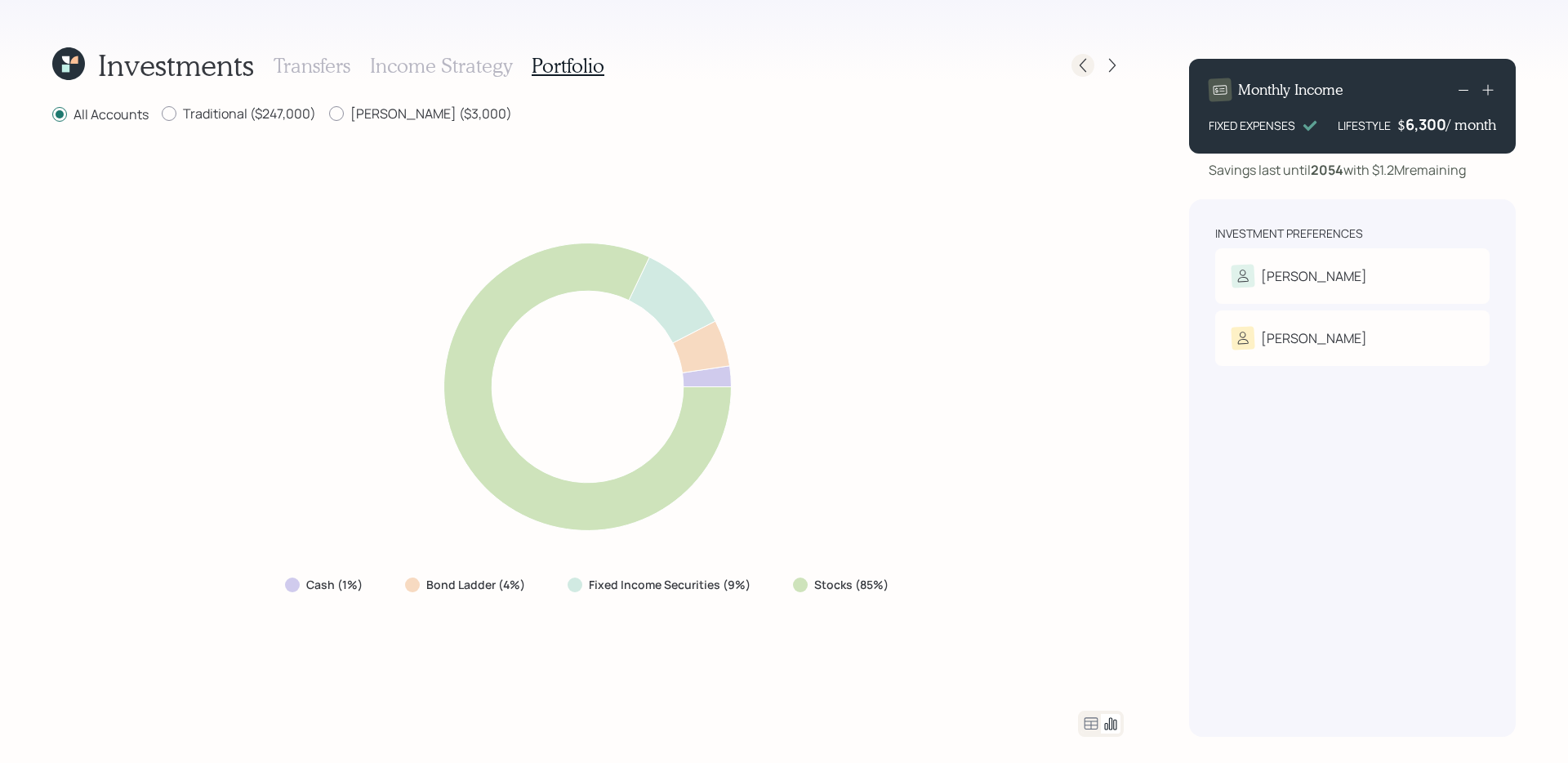
click at [1084, 69] on icon at bounding box center [1082, 65] width 17 height 17
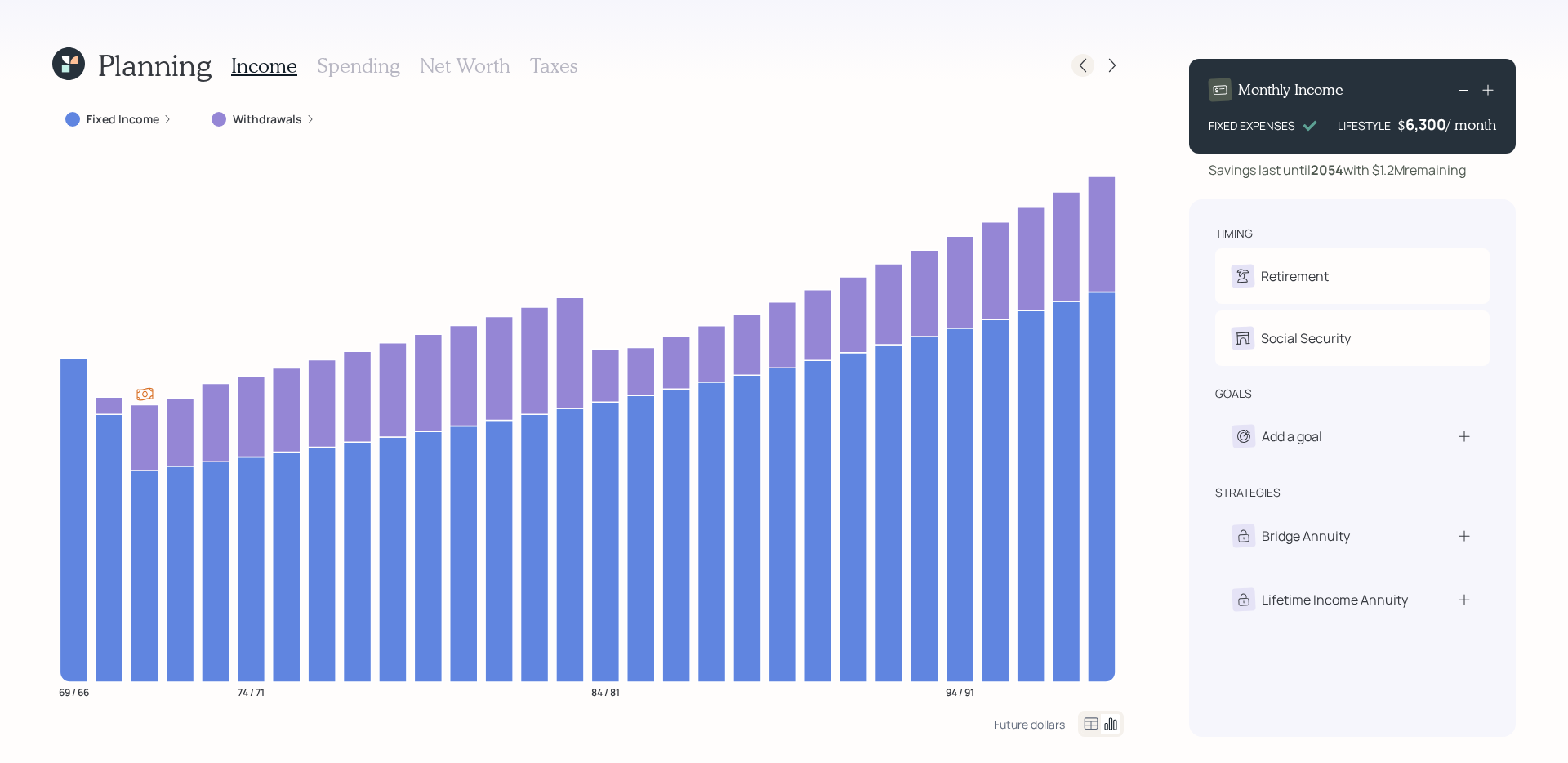
click at [1083, 70] on icon at bounding box center [1082, 65] width 17 height 17
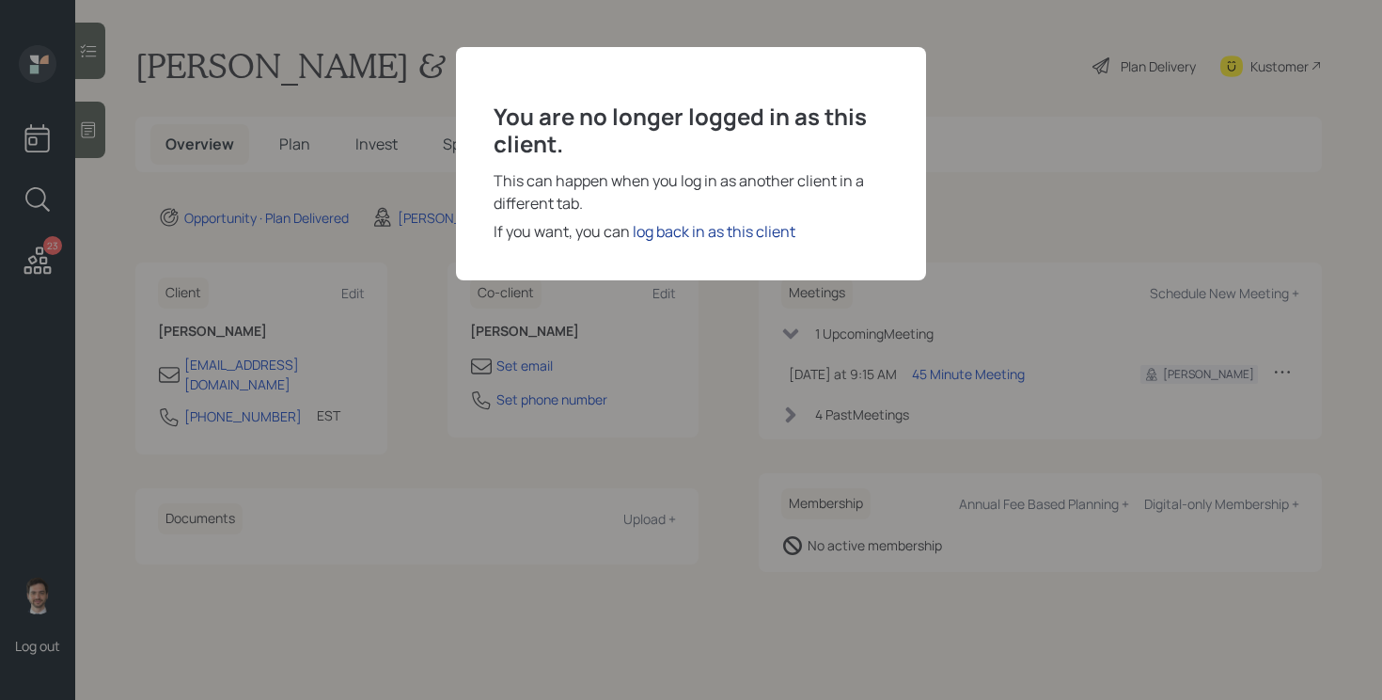
click at [672, 231] on div "log back in as this client" at bounding box center [714, 231] width 163 height 23
